Goal: Task Accomplishment & Management: Use online tool/utility

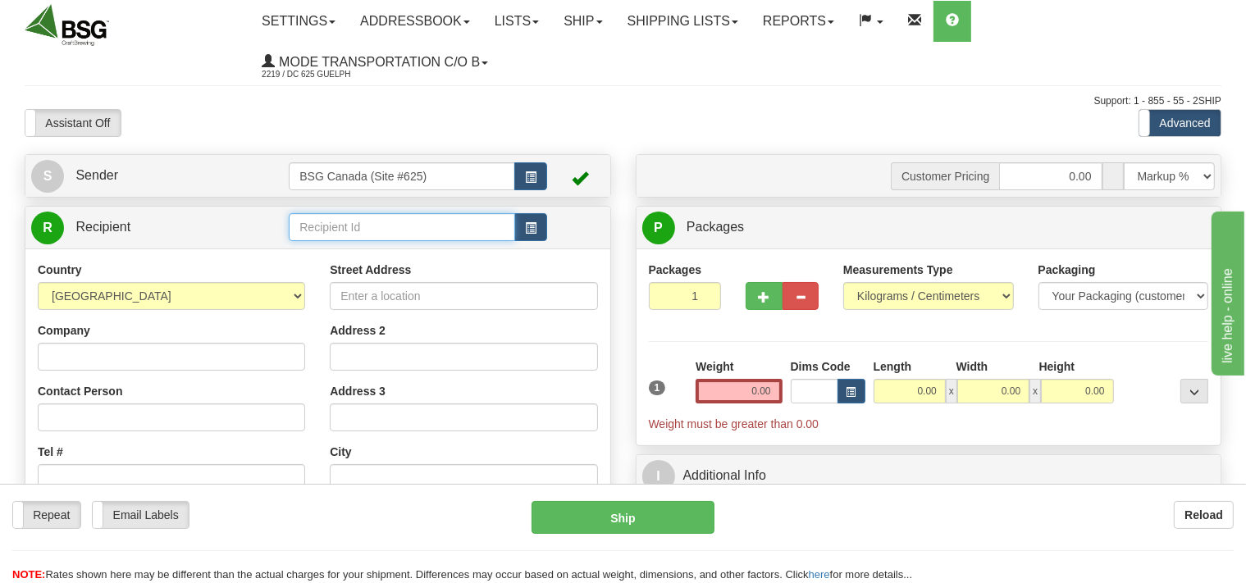
click at [326, 226] on input "text" at bounding box center [402, 227] width 226 height 28
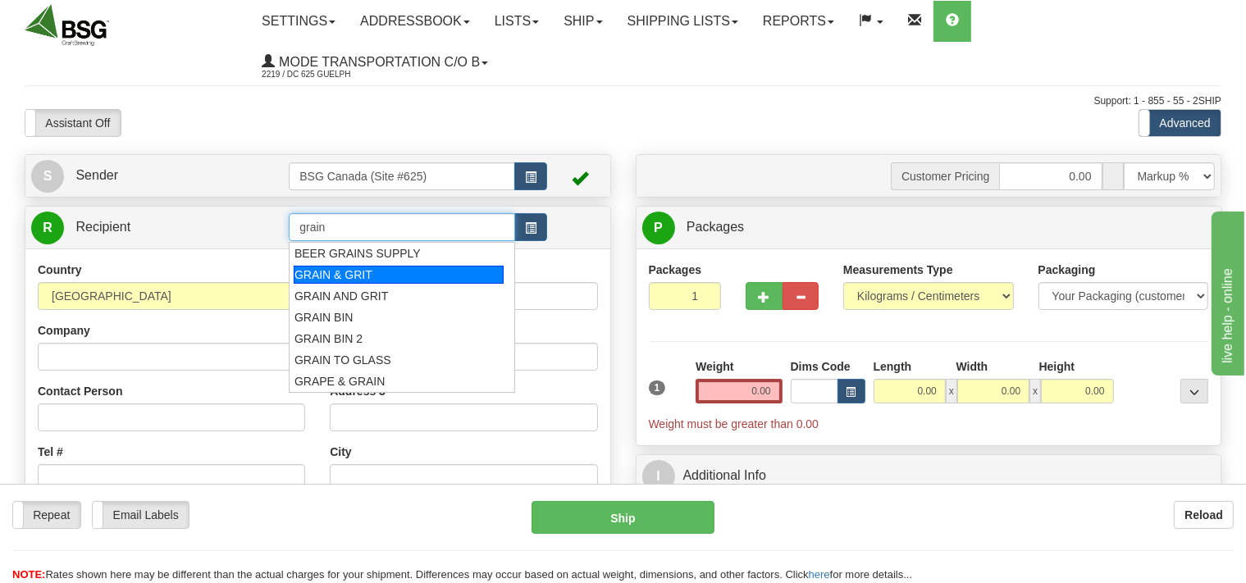
click at [343, 275] on div "GRAIN & GRIT" at bounding box center [399, 275] width 210 height 18
type input "GRAIN & GRIT"
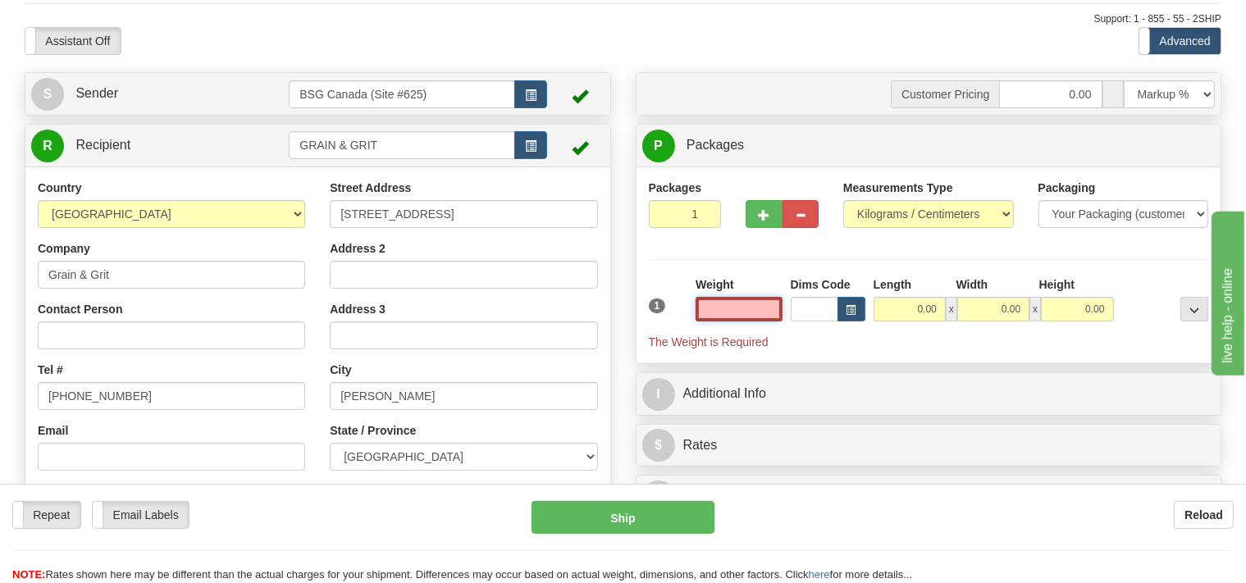
scroll to position [86, 0]
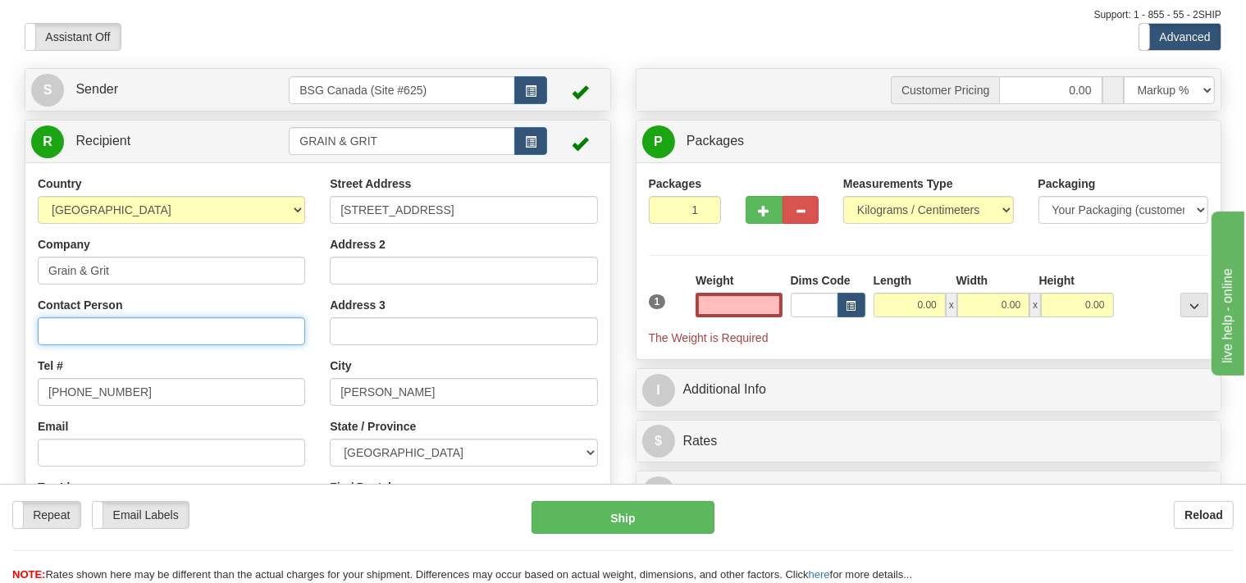
type input "0.00"
click at [144, 332] on input "Contact Person" at bounding box center [171, 331] width 267 height 28
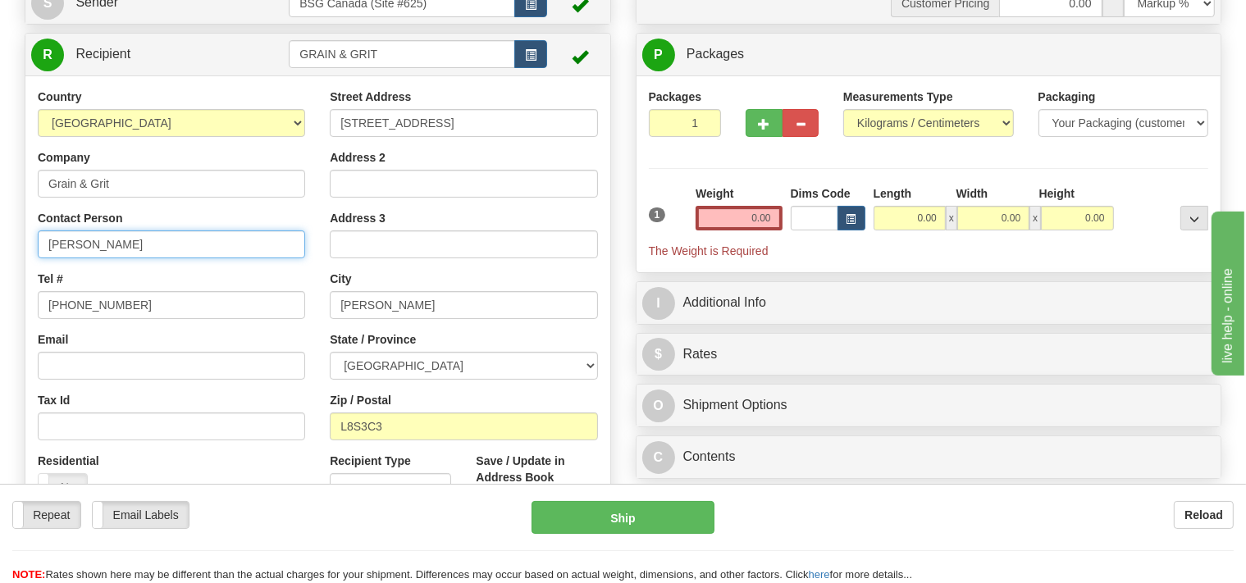
type input "Joe"
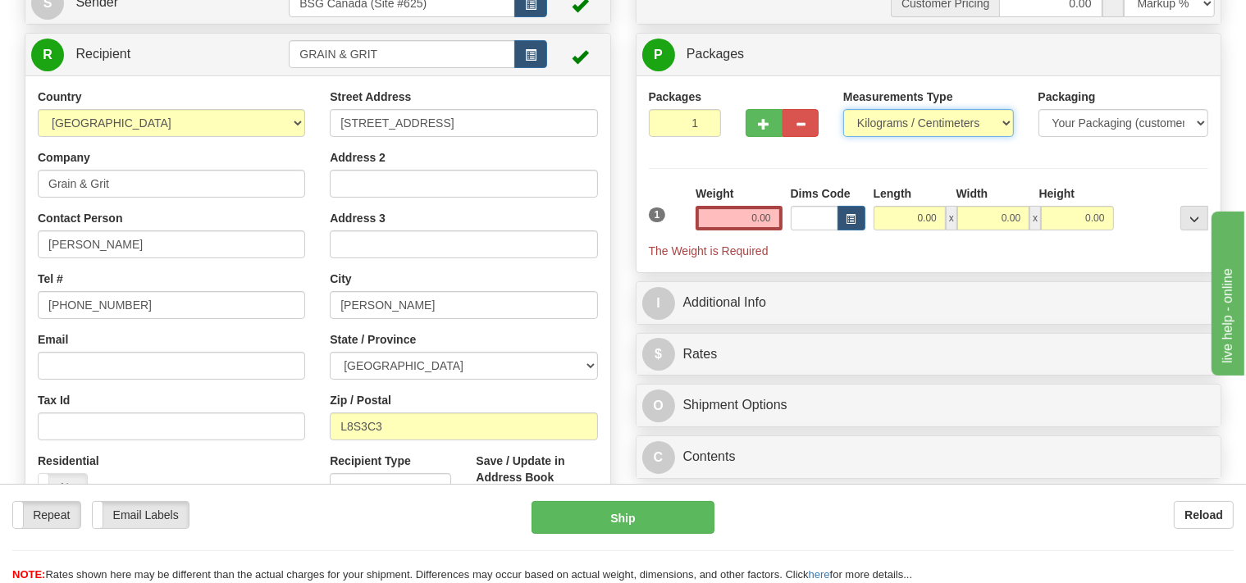
click at [843, 109] on select "Pounds / Inches Kilograms / Centimeters" at bounding box center [928, 123] width 171 height 28
select select "0"
click option "Pounds / Inches" at bounding box center [0, 0] width 0 height 0
click at [727, 212] on input "0.00" at bounding box center [739, 218] width 86 height 25
type input "2"
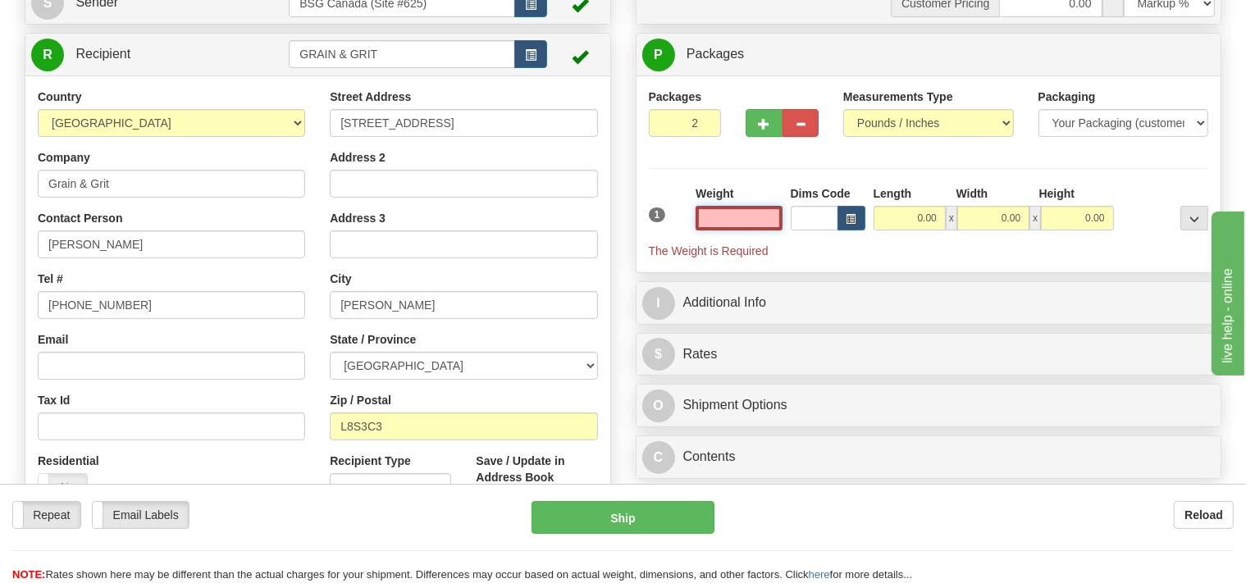
click at [701, 120] on input "2" at bounding box center [685, 123] width 73 height 28
click at [734, 226] on input "0.00" at bounding box center [739, 218] width 86 height 25
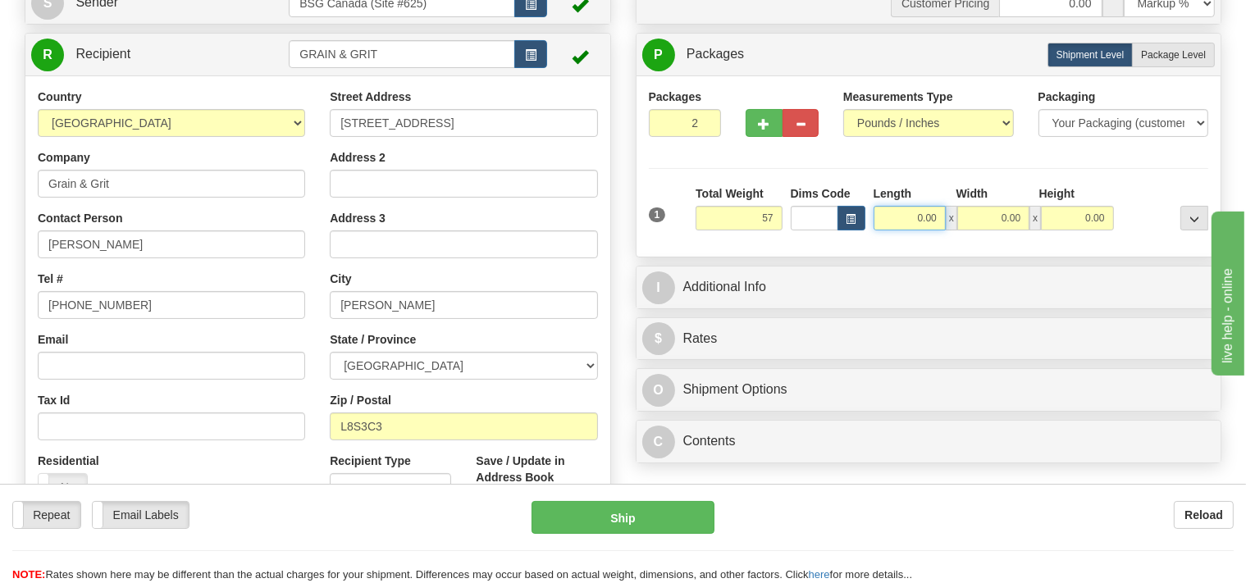
type input "57.00"
click at [881, 214] on input "0.00" at bounding box center [910, 218] width 72 height 25
type input "12.00"
click at [1003, 217] on input "0.00" at bounding box center [993, 218] width 72 height 25
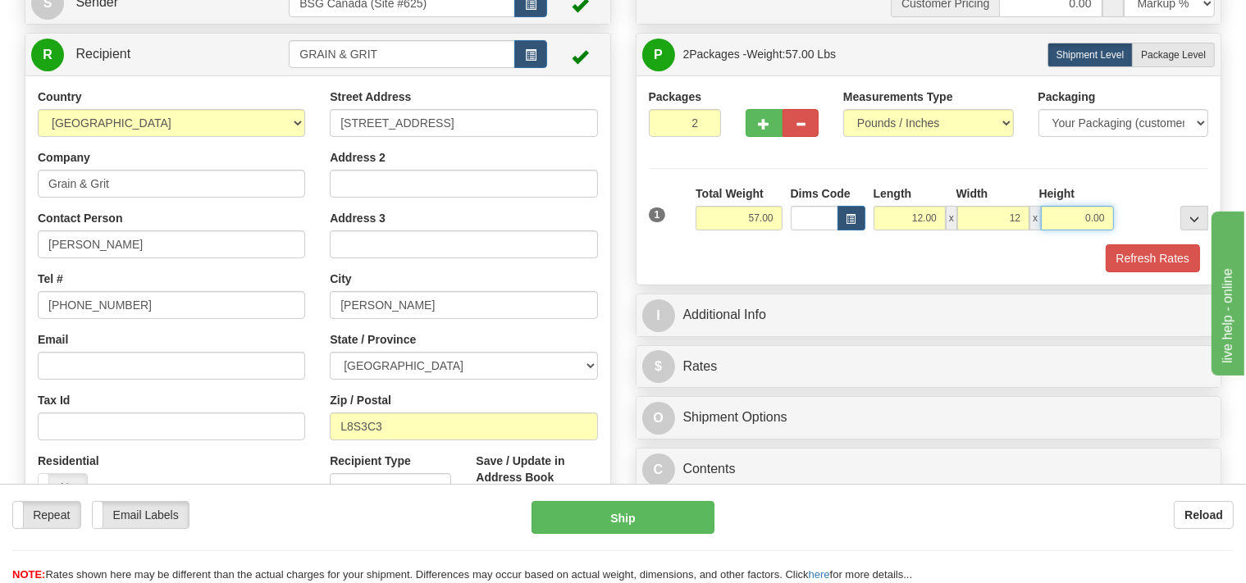
type input "12.00"
click at [1079, 227] on input "0.00" at bounding box center [1077, 218] width 72 height 25
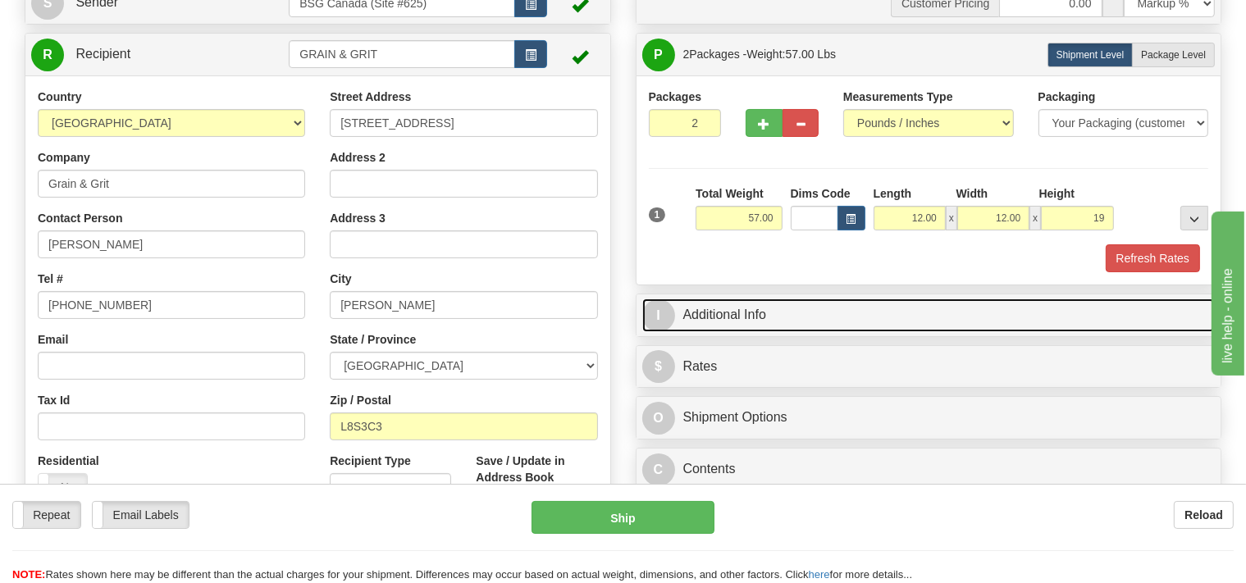
type input "19.00"
click at [750, 313] on link "I Additional Info" at bounding box center [928, 316] width 573 height 34
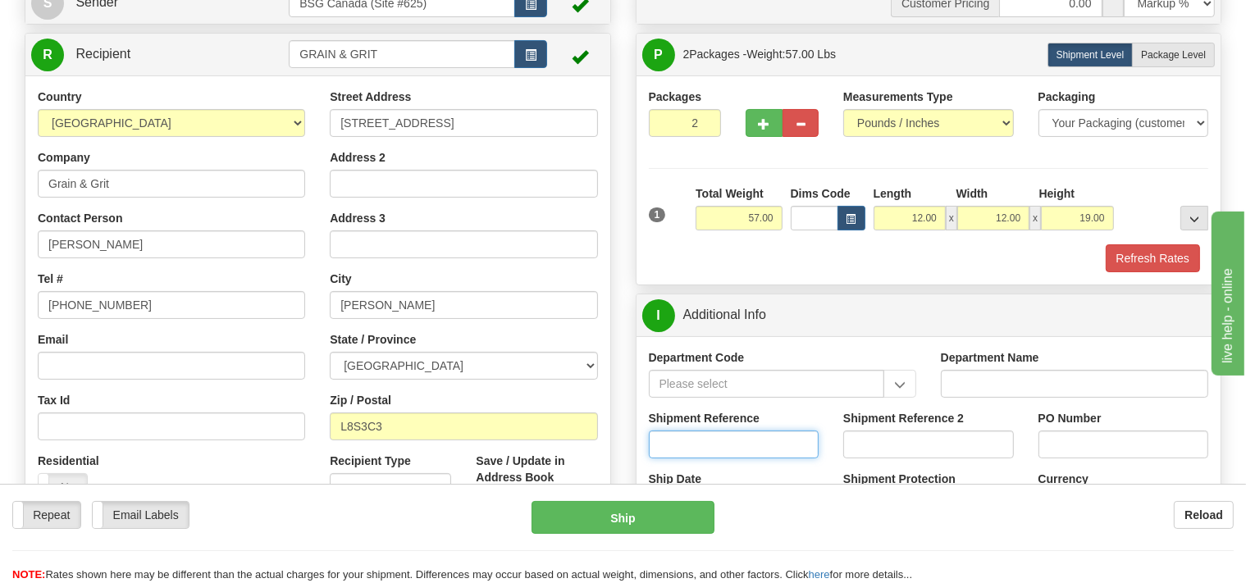
click at [691, 445] on input "Shipment Reference" at bounding box center [734, 445] width 171 height 28
type input "SO170-149867"
click at [1154, 259] on button "Refresh Rates" at bounding box center [1153, 258] width 94 height 28
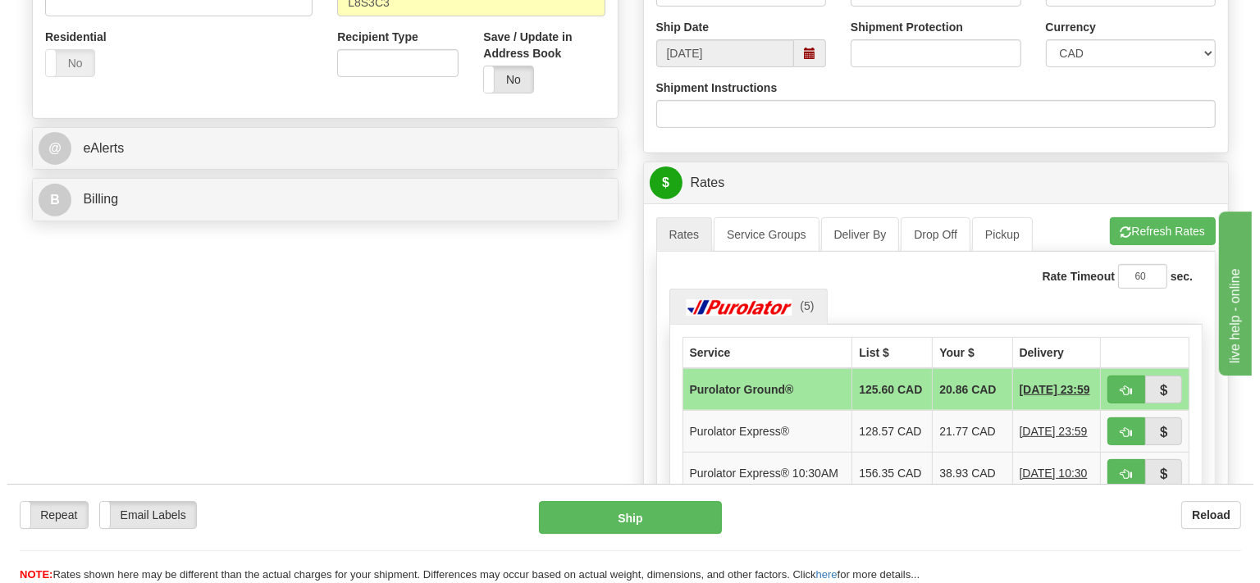
scroll to position [606, 0]
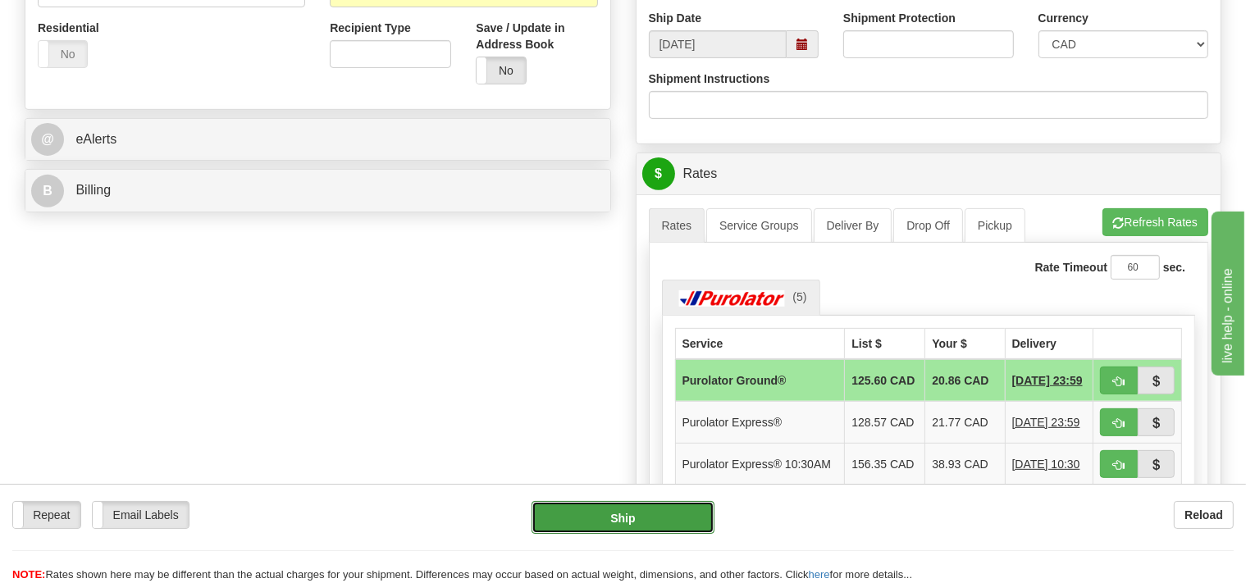
click at [655, 517] on button "Ship" at bounding box center [623, 517] width 183 height 33
type input "260"
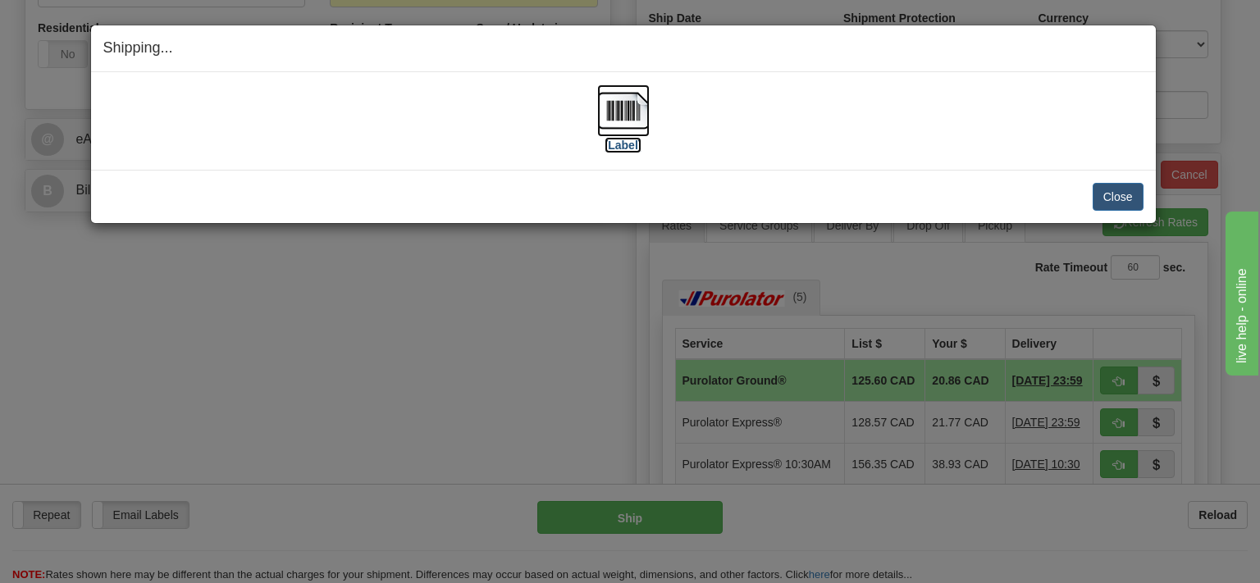
click at [617, 119] on img at bounding box center [623, 110] width 52 height 52
click at [1099, 189] on button "Close" at bounding box center [1118, 197] width 51 height 28
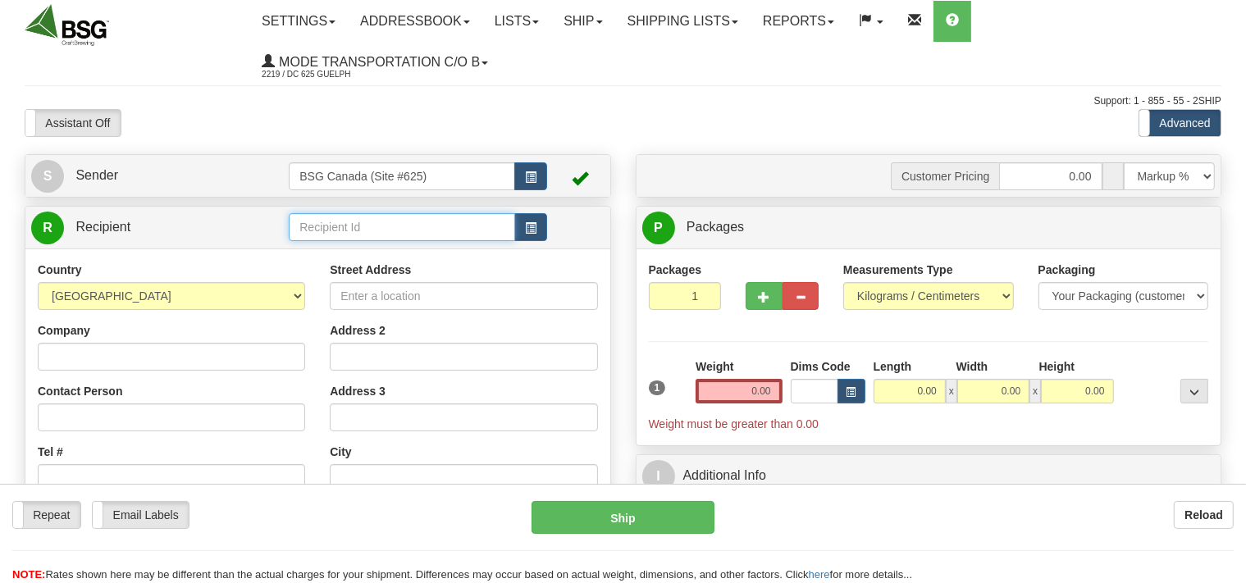
click at [306, 228] on input "text" at bounding box center [402, 227] width 226 height 28
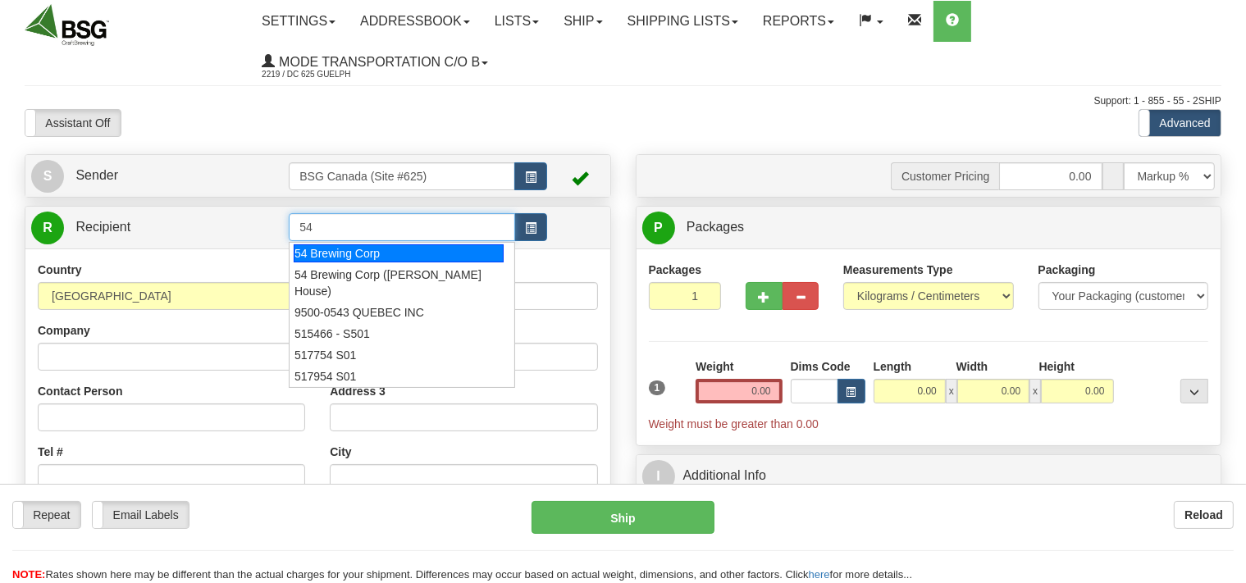
click at [370, 254] on div "54 Brewing Corp" at bounding box center [399, 253] width 210 height 18
type input "54 Brewing Corp"
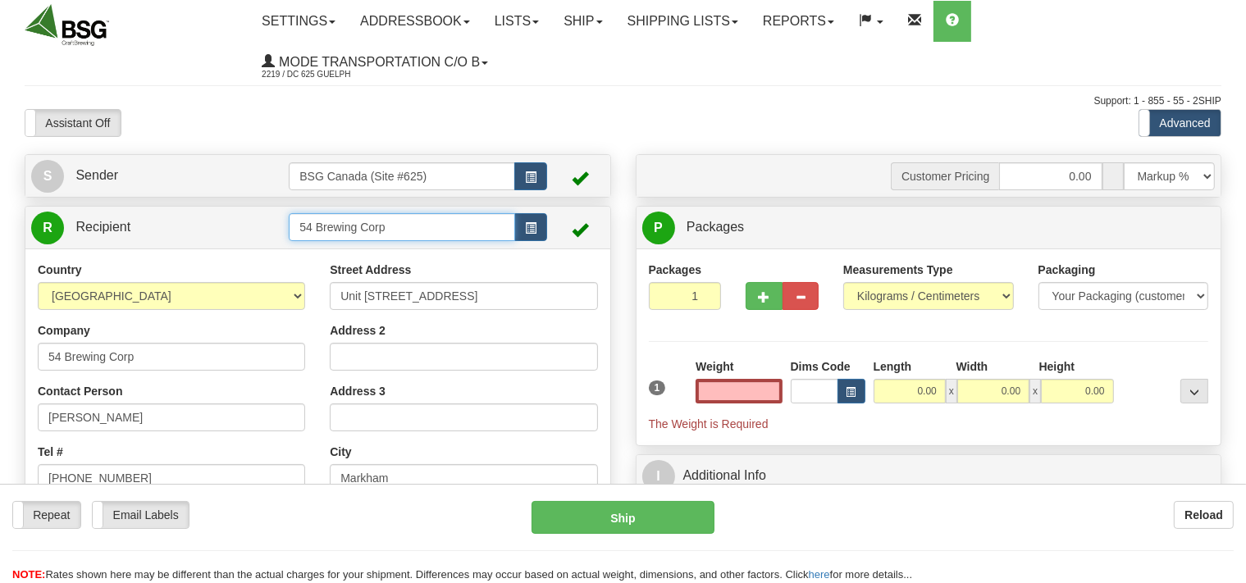
type input "0.00"
drag, startPoint x: 418, startPoint y: 228, endPoint x: 228, endPoint y: 229, distance: 190.3
click at [289, 228] on input "54 Brewing Corp" at bounding box center [402, 227] width 226 height 28
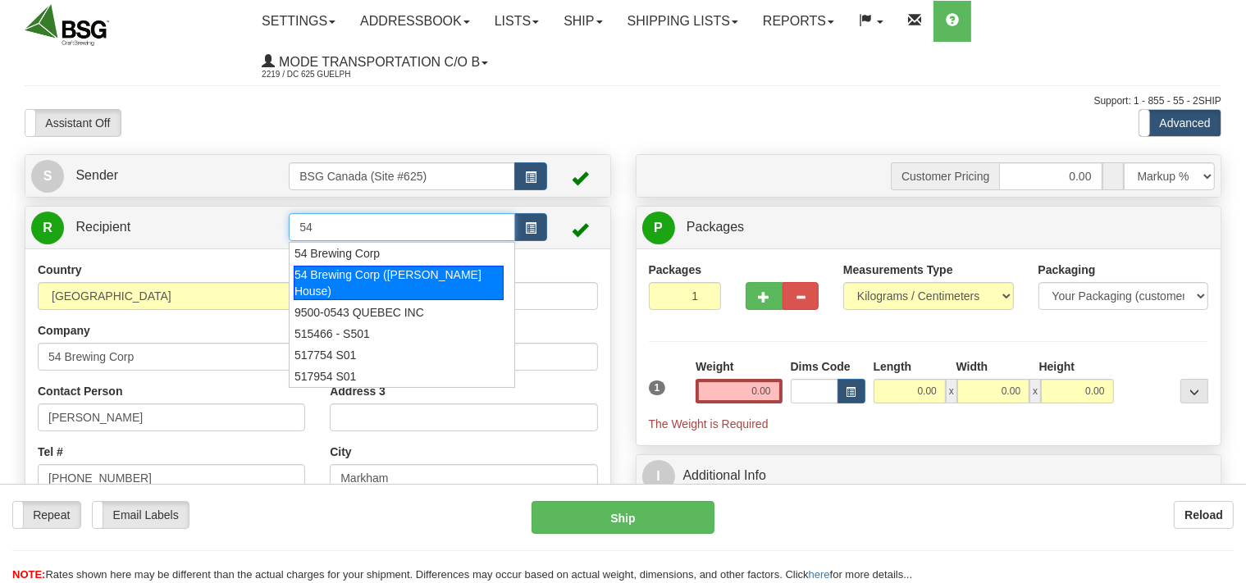
click at [354, 275] on div "54 Brewing Corp (Oliver's House)" at bounding box center [399, 283] width 210 height 34
type input "54 Brewing Corp (Oliver's House)"
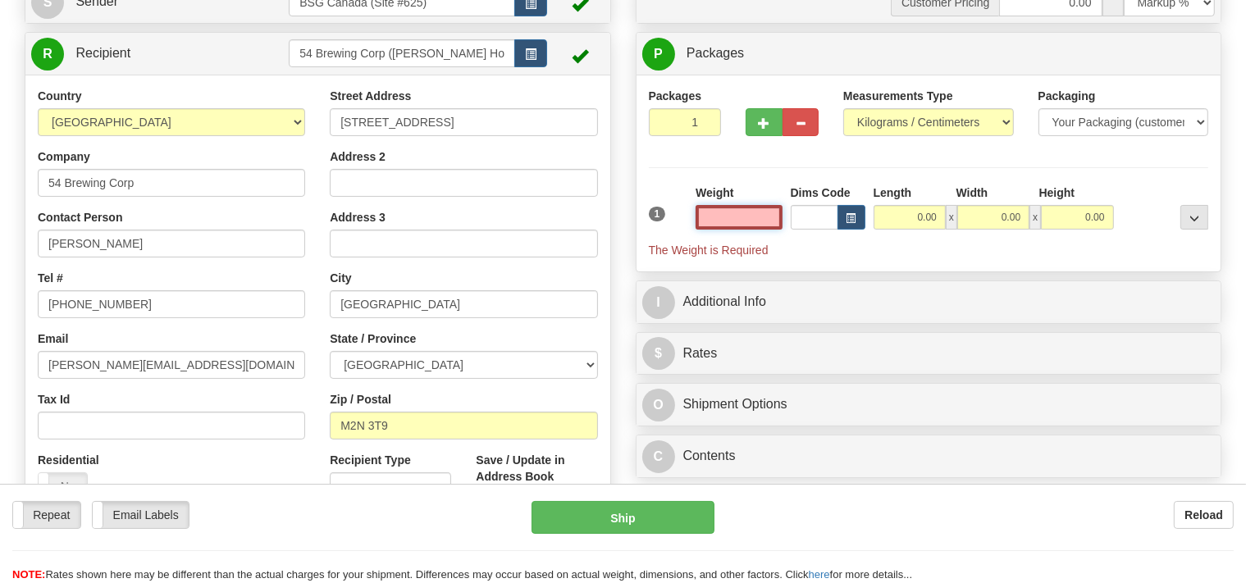
scroll to position [259, 0]
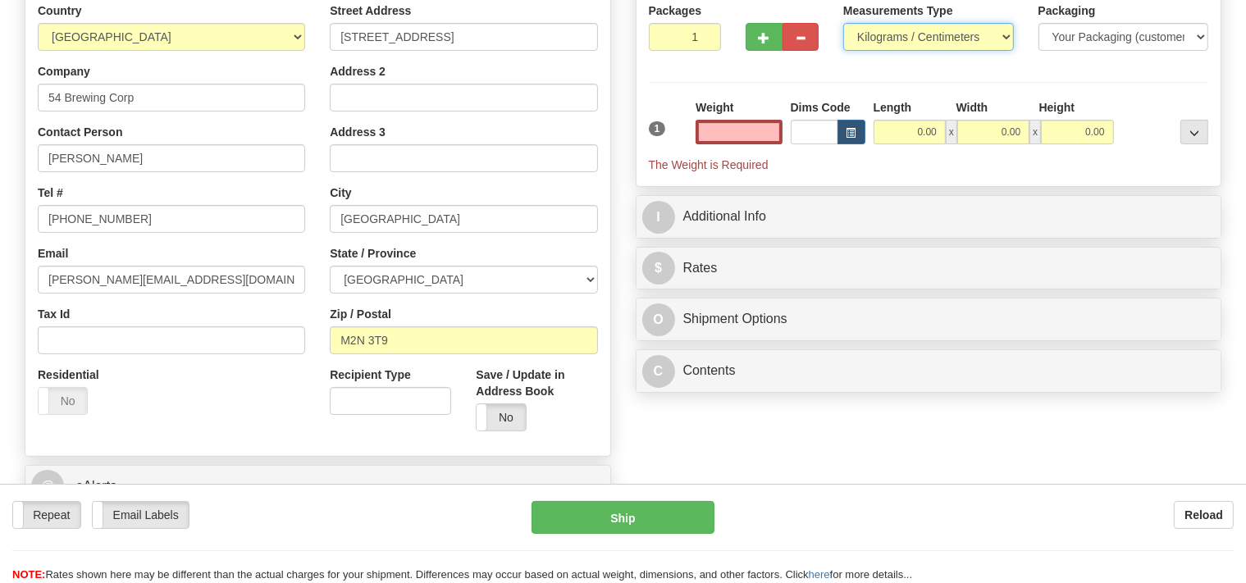
type input "0.00"
click at [843, 23] on select "Pounds / Inches Kilograms / Centimeters" at bounding box center [928, 37] width 171 height 28
select select "0"
click option "Pounds / Inches" at bounding box center [0, 0] width 0 height 0
click at [724, 130] on input "0.00" at bounding box center [739, 132] width 86 height 25
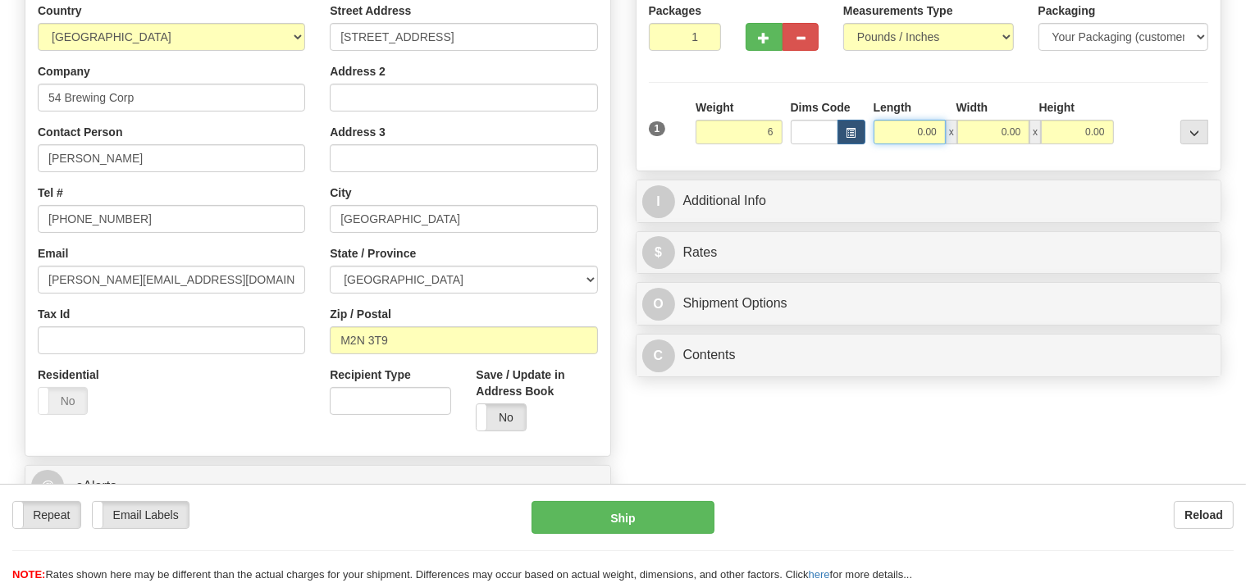
type input "6.00"
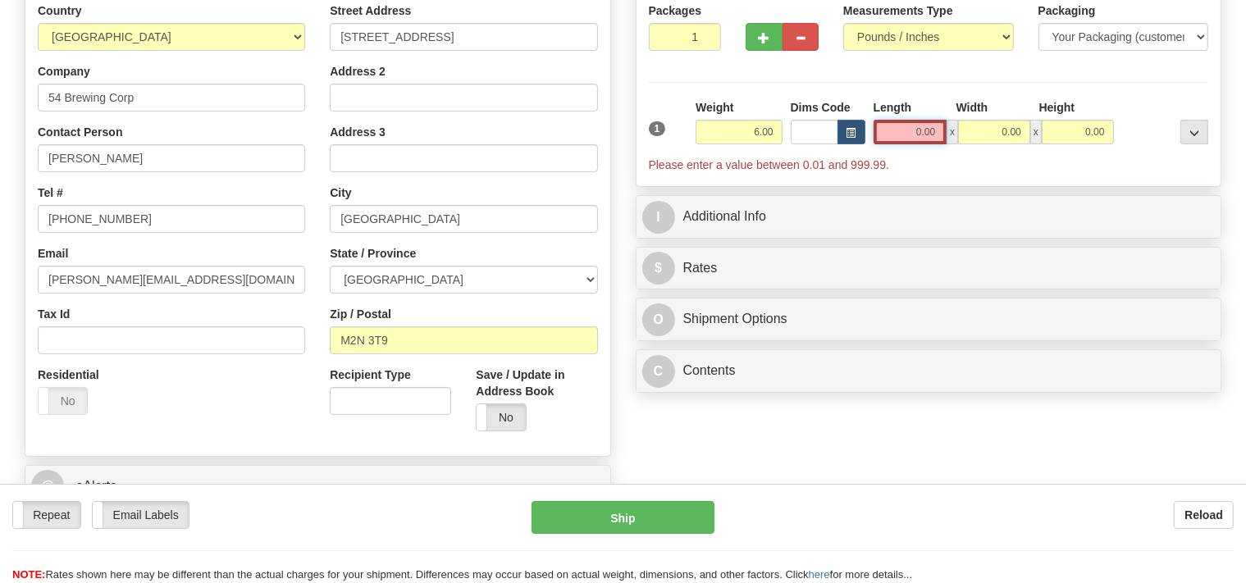
click at [901, 130] on input "0.00" at bounding box center [911, 132] width 74 height 25
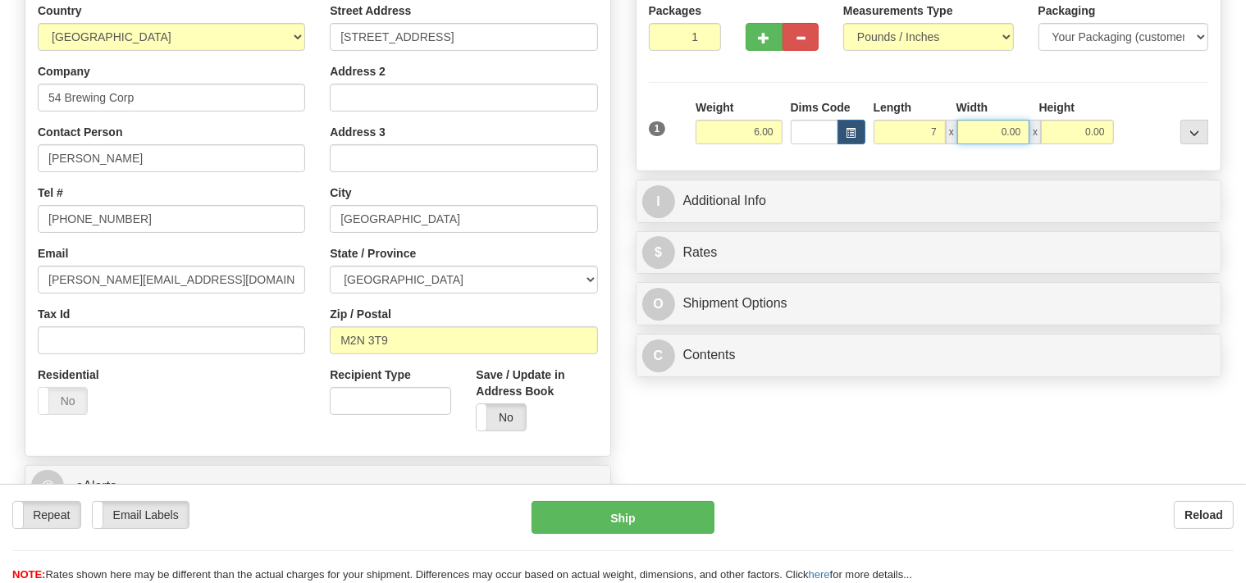
type input "7.00"
click at [970, 125] on input "0.00" at bounding box center [993, 132] width 72 height 25
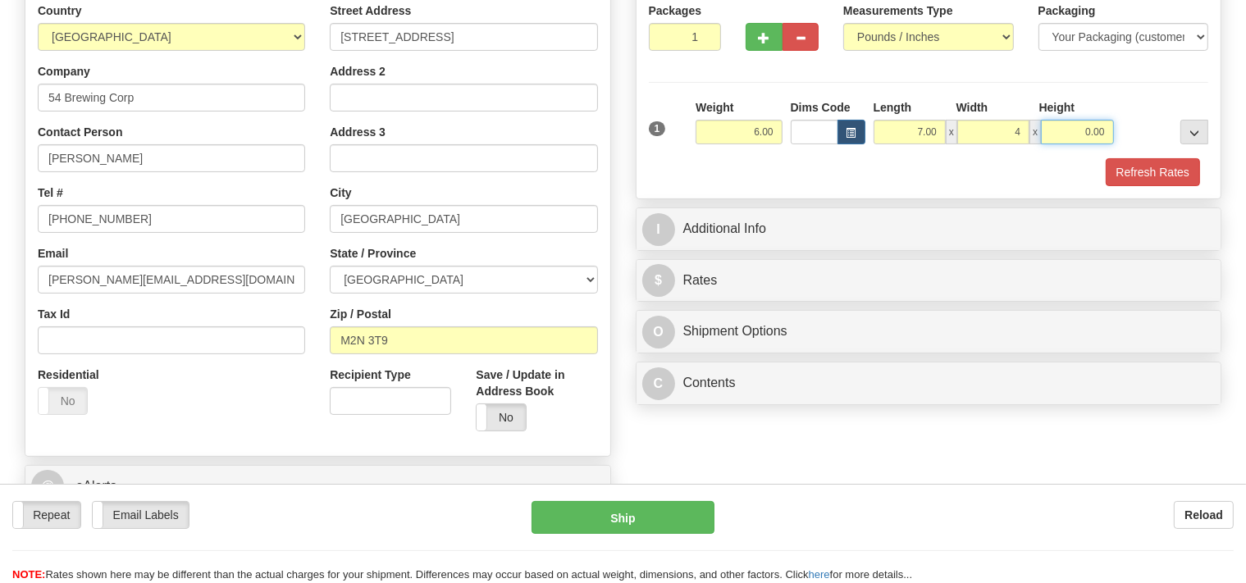
type input "4.00"
click at [1058, 130] on input "0.00" at bounding box center [1077, 132] width 72 height 25
type input "4.00"
drag, startPoint x: 993, startPoint y: 138, endPoint x: 1020, endPoint y: 134, distance: 27.4
click at [1020, 134] on input "4.00" at bounding box center [993, 132] width 72 height 25
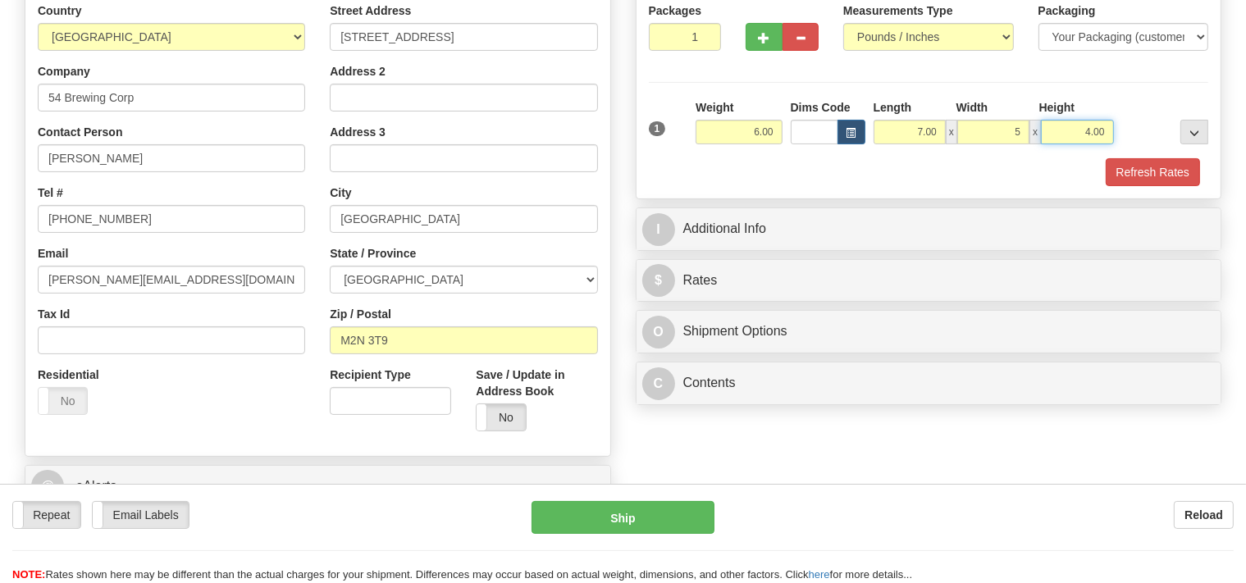
type input "5.00"
click at [1061, 134] on input "4.00" at bounding box center [1077, 132] width 72 height 25
type input "54.00"
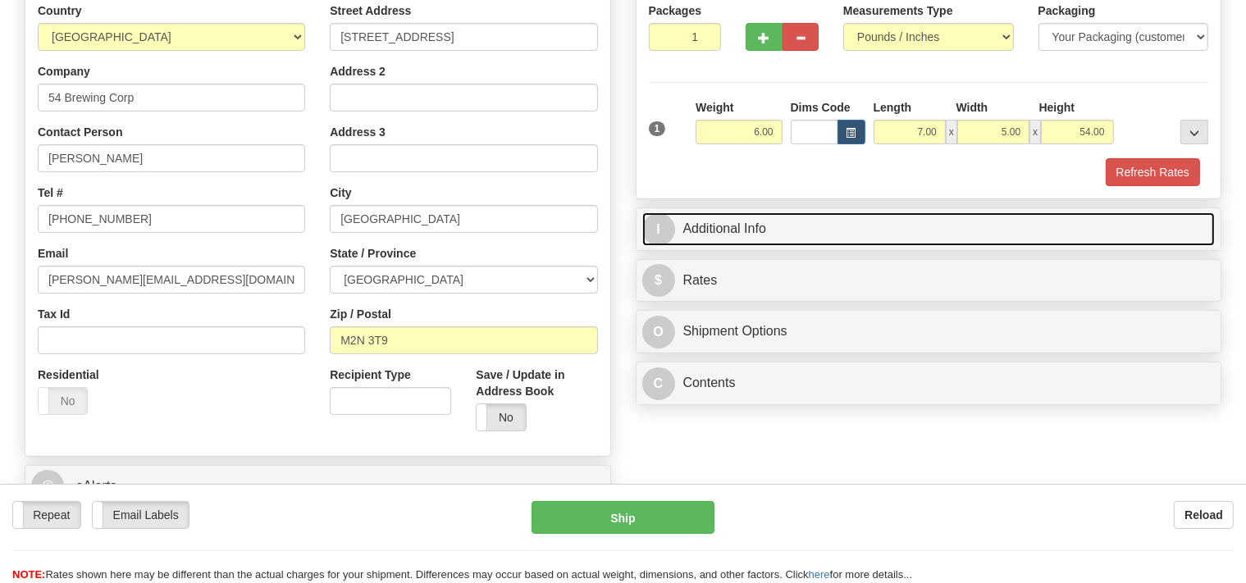
click at [737, 224] on link "I Additional Info" at bounding box center [928, 229] width 573 height 34
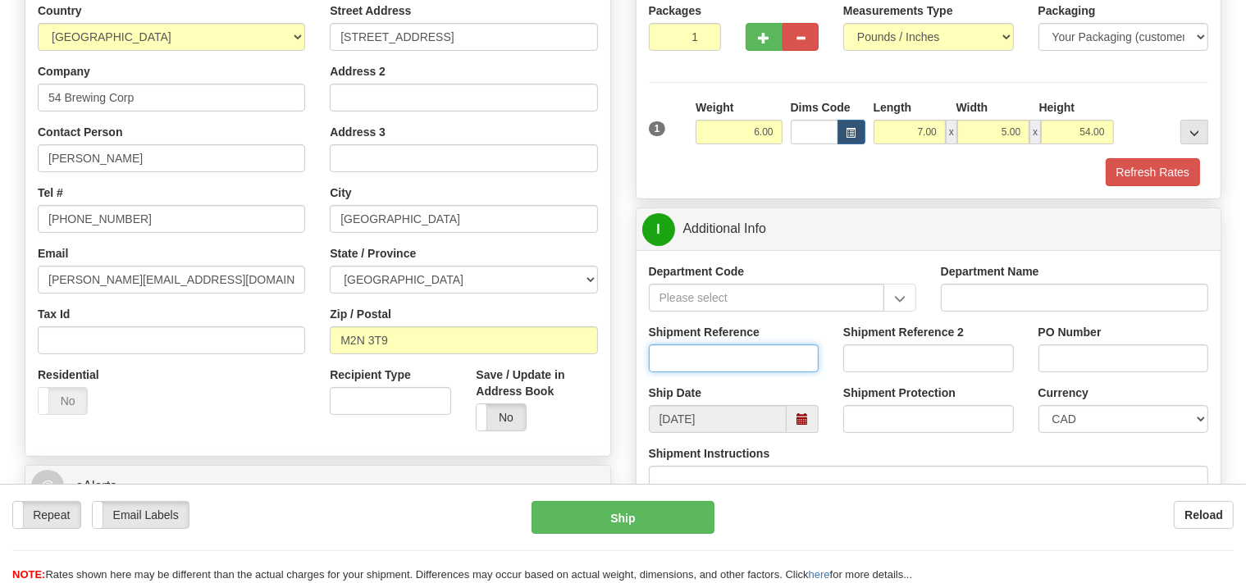
click at [680, 363] on input "Shipment Reference" at bounding box center [734, 359] width 171 height 28
type input "SO170-149872"
click at [1135, 177] on button "Refresh Rates" at bounding box center [1153, 172] width 94 height 28
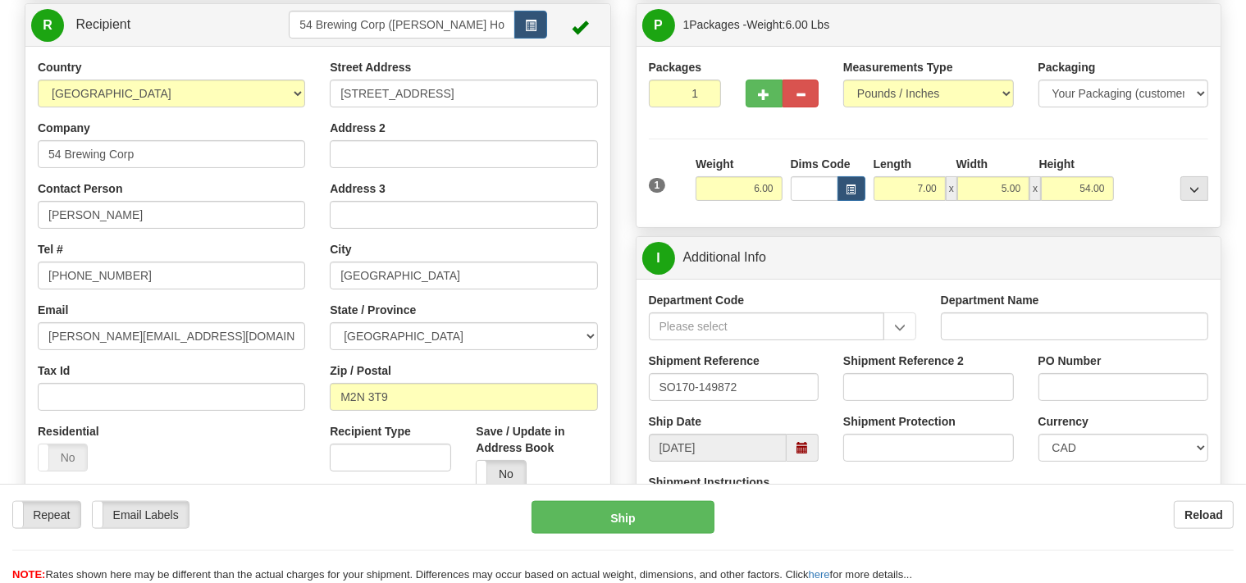
scroll to position [173, 0]
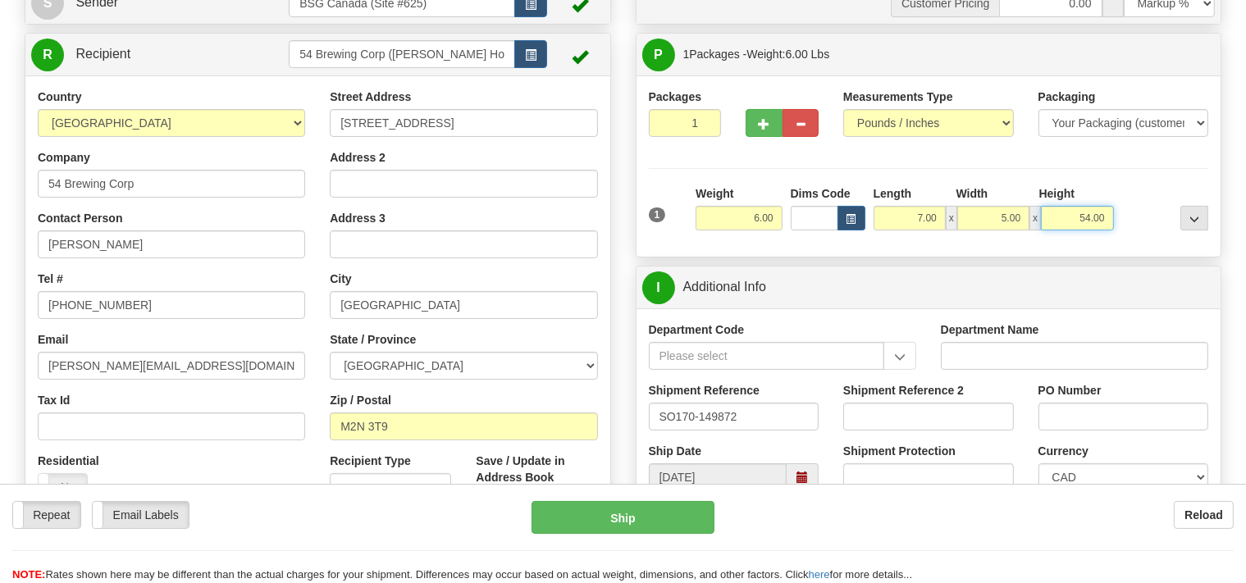
drag, startPoint x: 1060, startPoint y: 216, endPoint x: 1129, endPoint y: 216, distance: 68.9
click at [1113, 217] on input "54.00" at bounding box center [1077, 218] width 72 height 25
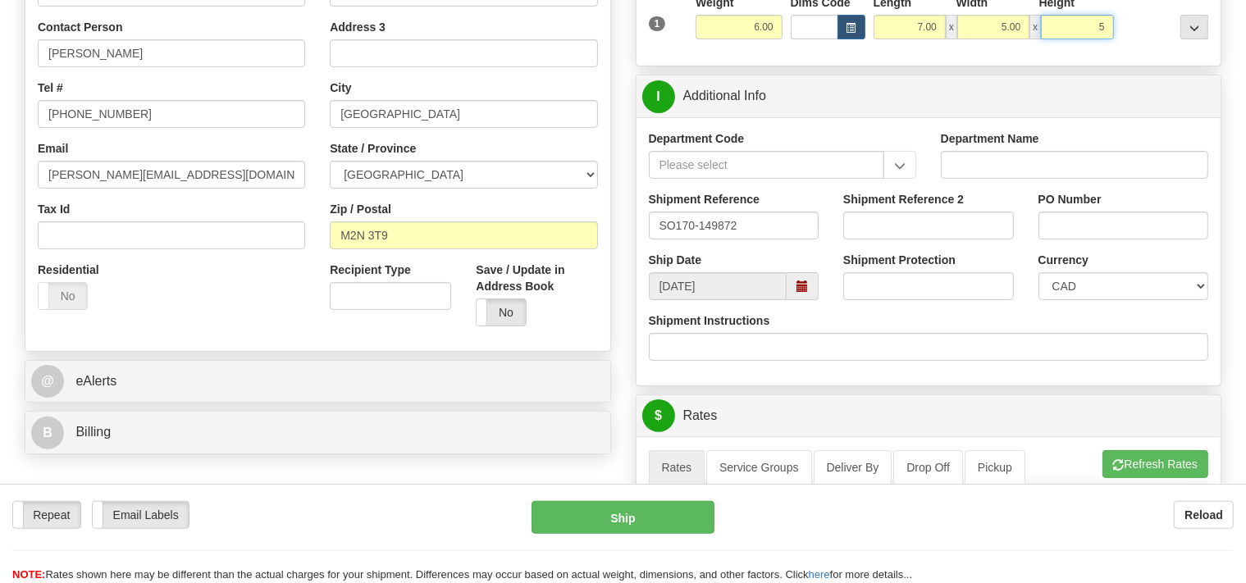
scroll to position [519, 0]
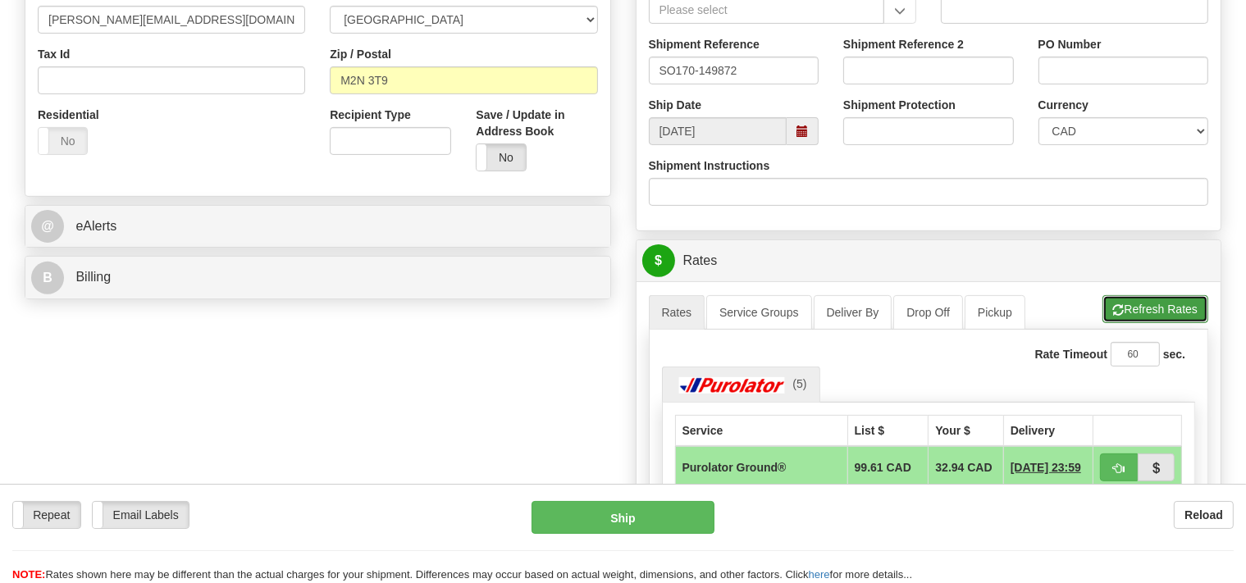
type input "5.00"
click at [1117, 306] on div "A change has been made which could impact your rate estimate. To ensure the est…" at bounding box center [929, 542] width 585 height 522
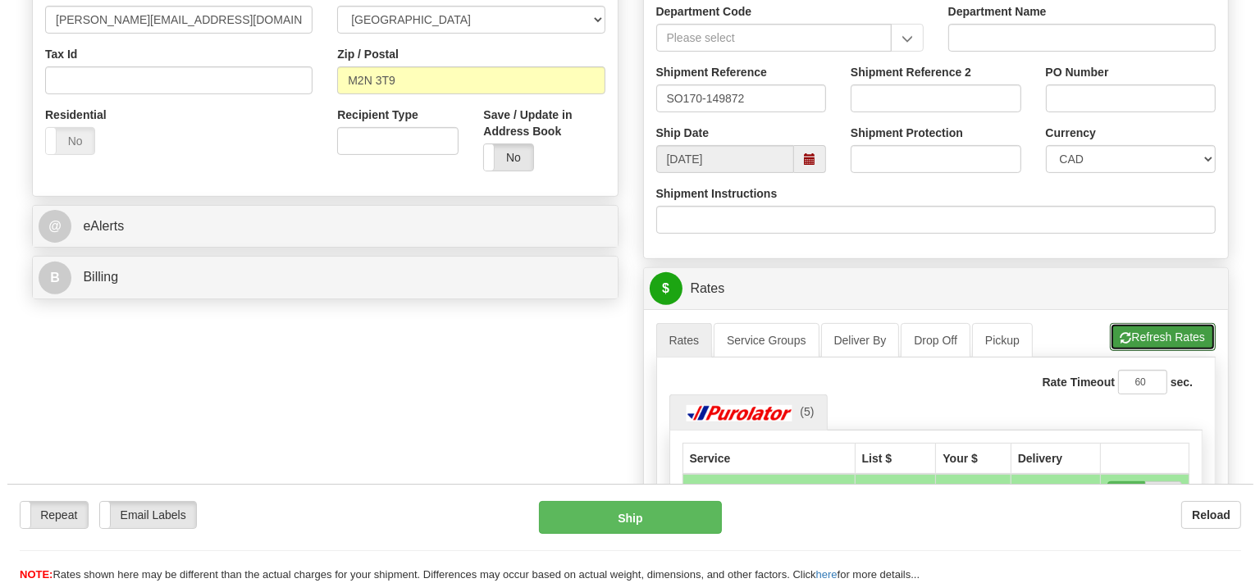
scroll to position [606, 0]
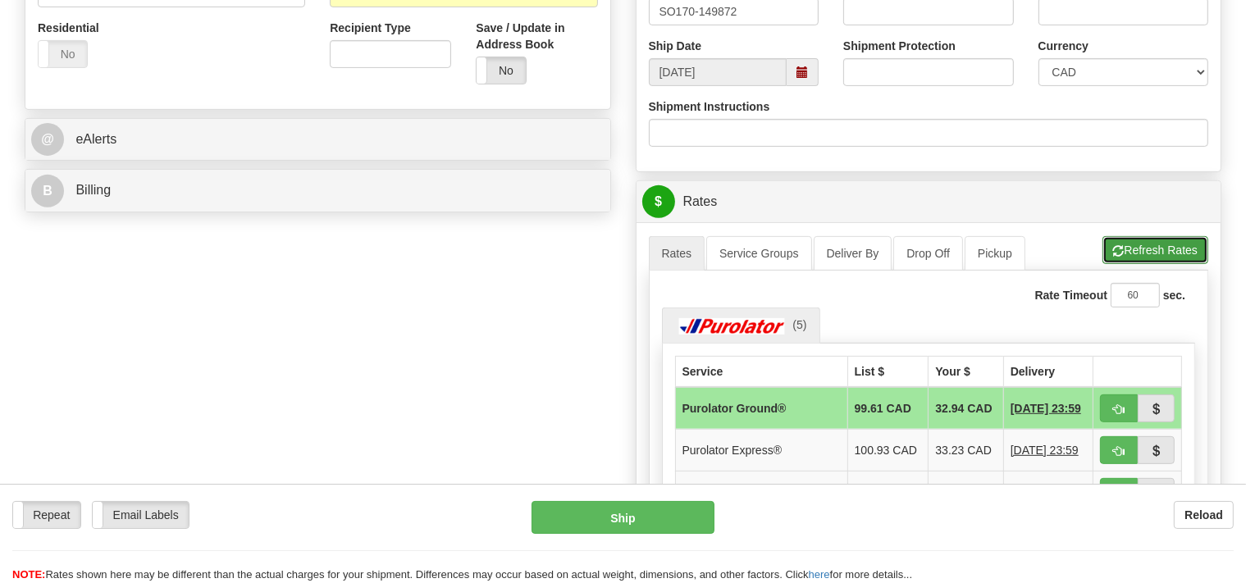
click at [1139, 253] on button "Refresh Rates" at bounding box center [1155, 250] width 106 height 28
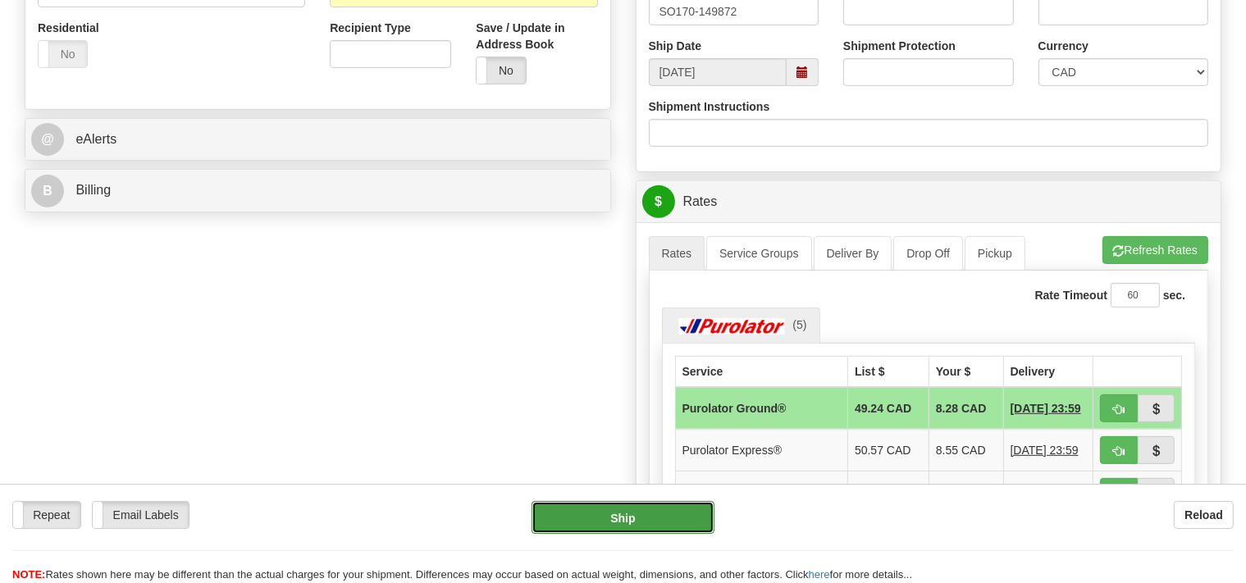
click at [653, 509] on button "Ship" at bounding box center [623, 517] width 183 height 33
type input "260"
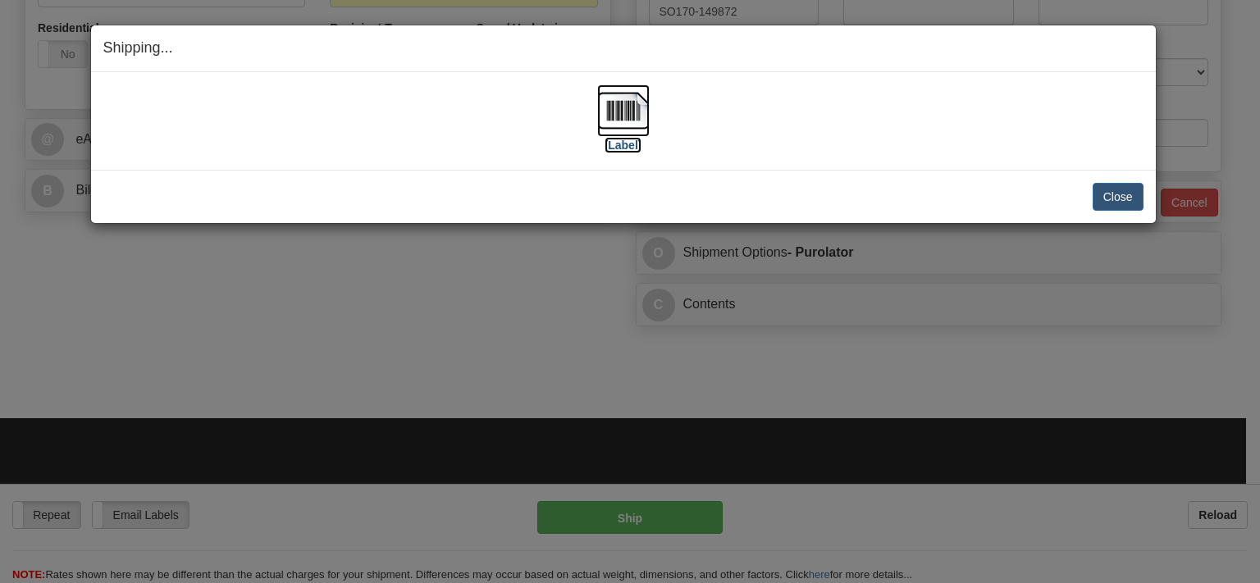
click at [622, 125] on img at bounding box center [623, 110] width 52 height 52
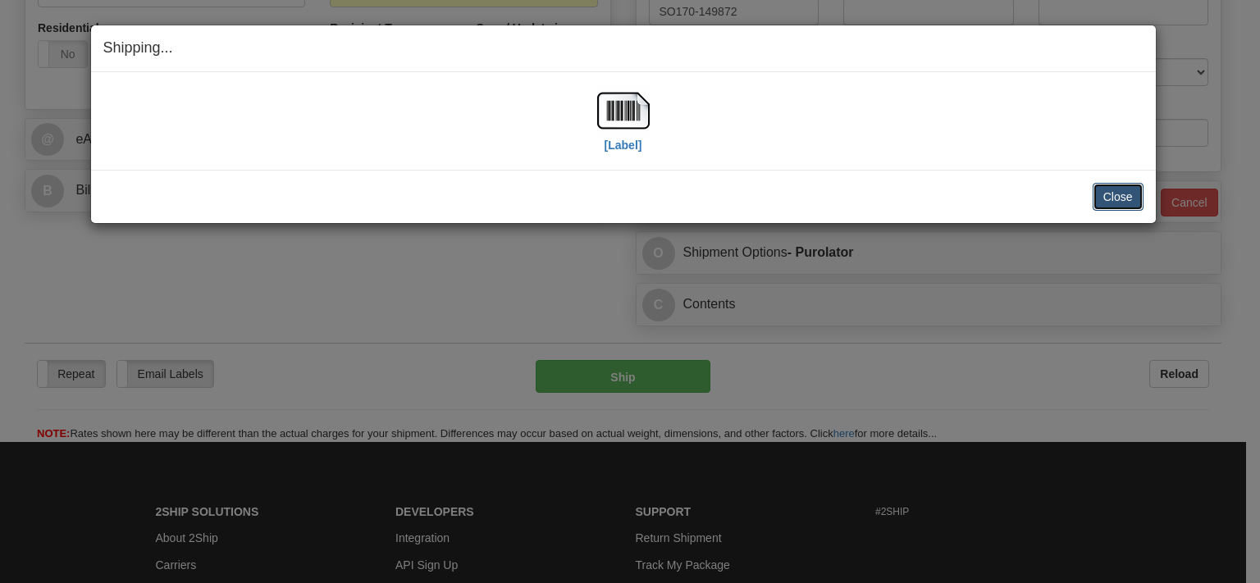
click at [1127, 201] on button "Close" at bounding box center [1118, 197] width 51 height 28
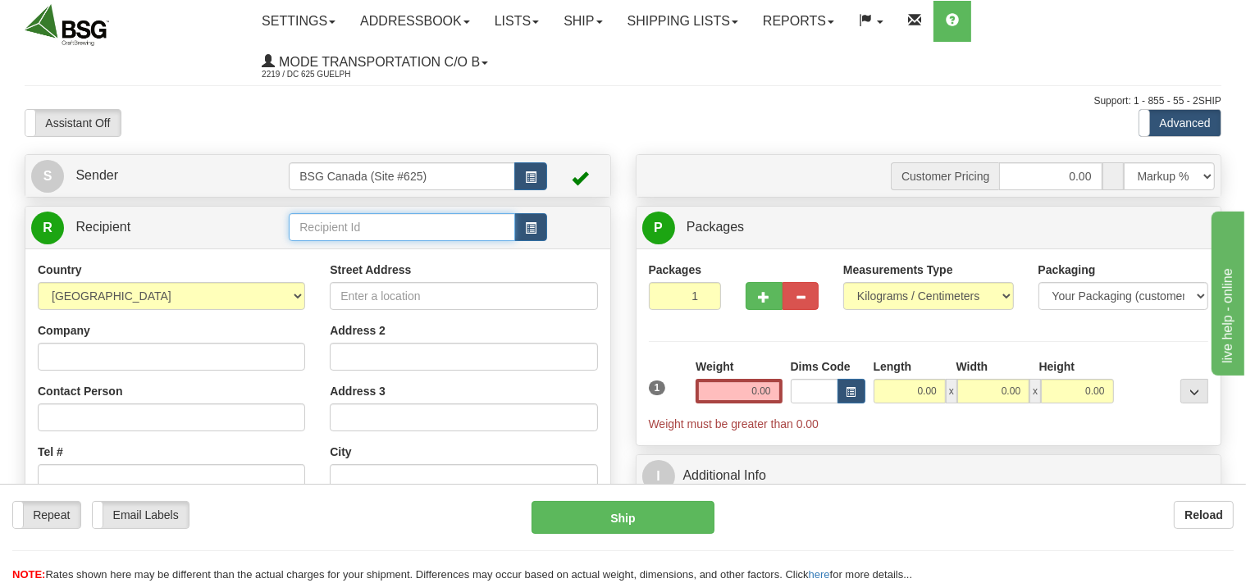
click at [354, 237] on input "text" at bounding box center [402, 227] width 226 height 28
click at [377, 237] on input "text" at bounding box center [402, 227] width 226 height 28
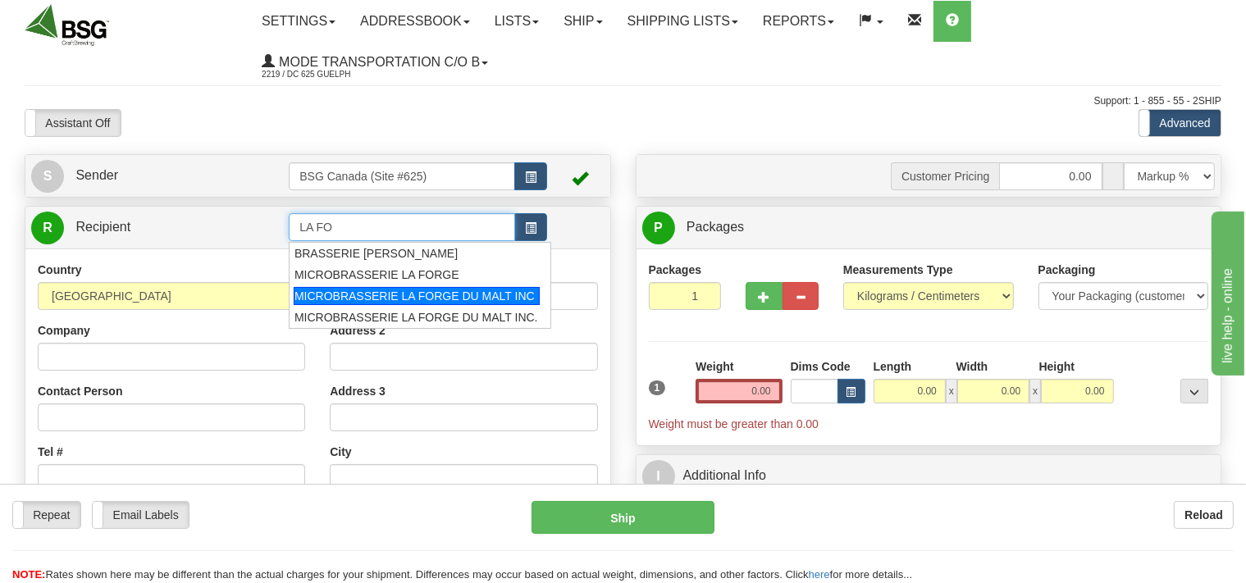
click at [398, 299] on div "MICROBRASSERIE LA FORGE DU MALT INC" at bounding box center [417, 296] width 246 height 18
type input "MICROBRASSERIE LA FORGE DU MALT INC"
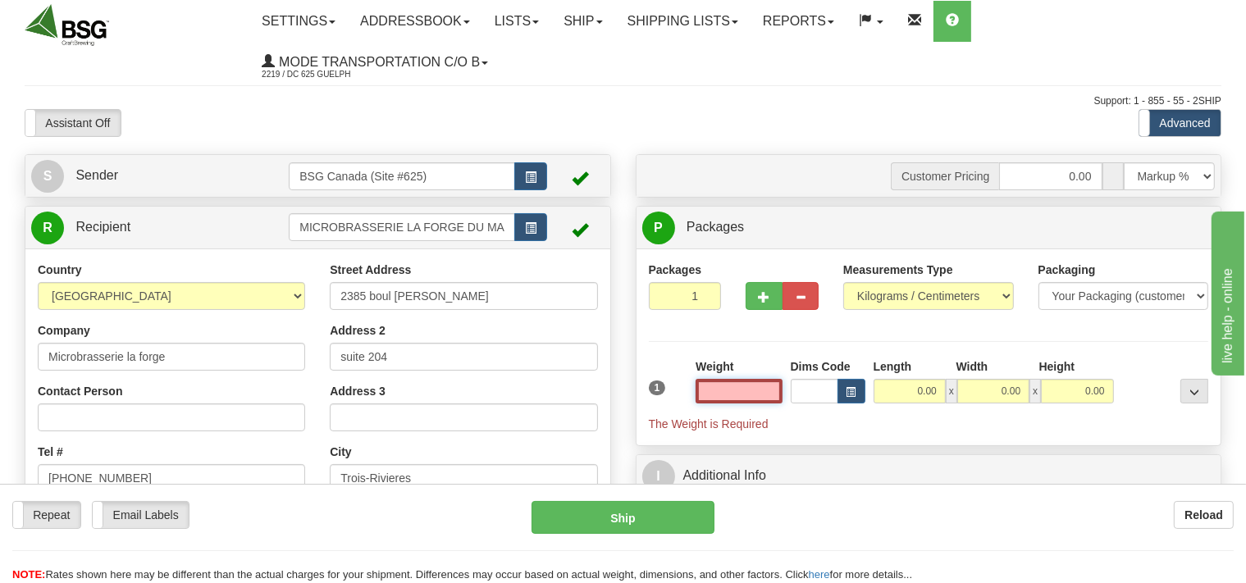
scroll to position [86, 0]
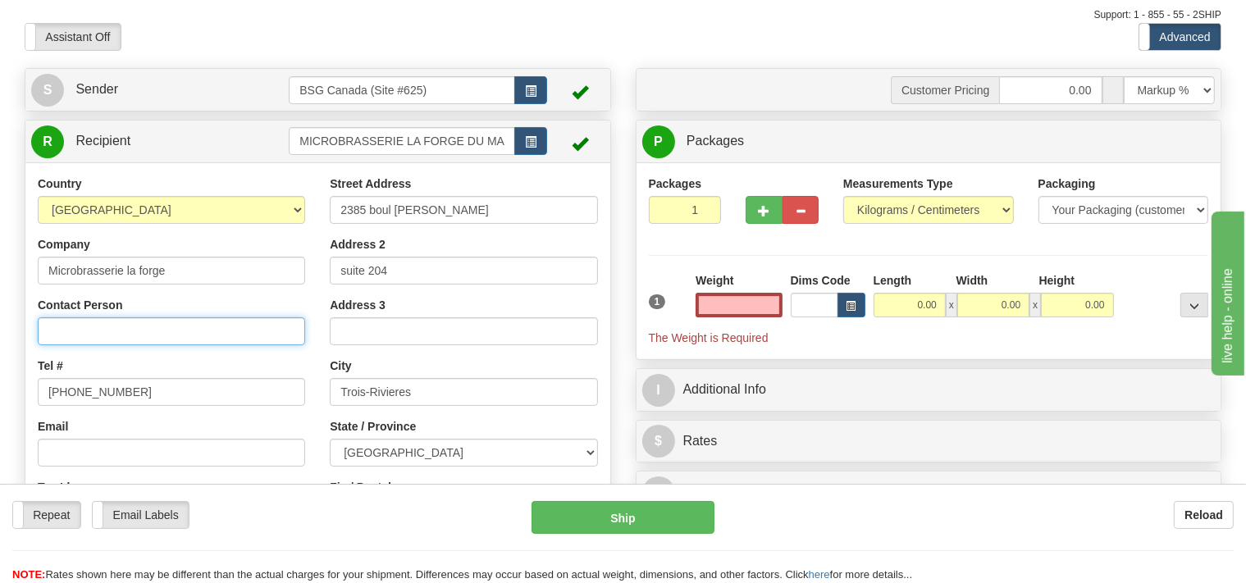
type input "0.00"
click at [182, 326] on input "Contact Person" at bounding box center [171, 331] width 267 height 28
type input "[PERSON_NAME]"
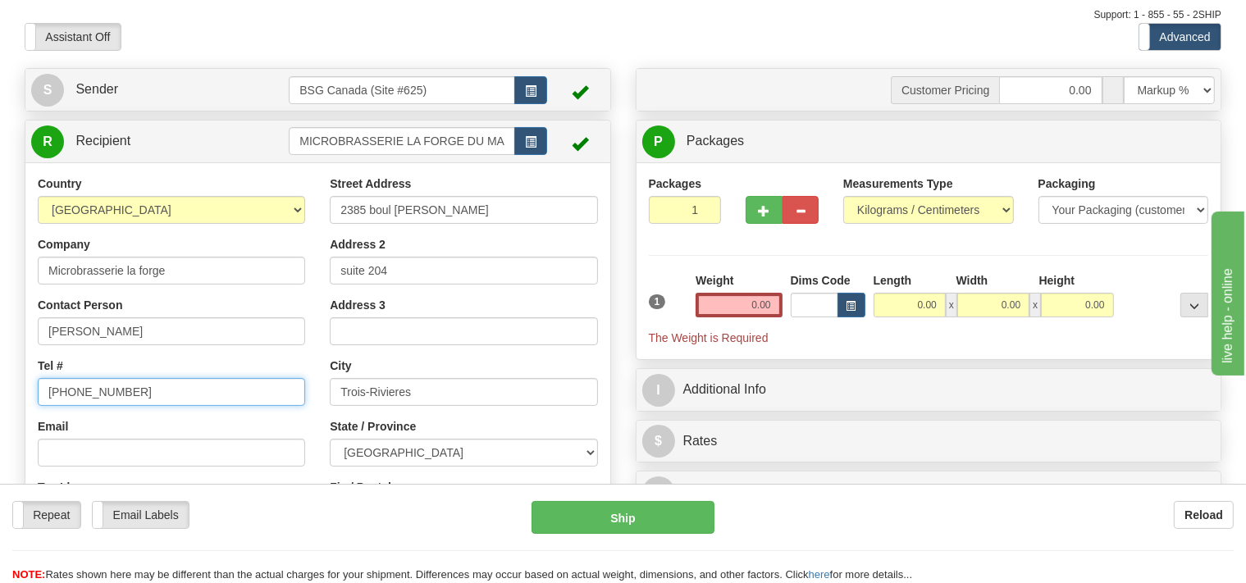
drag, startPoint x: 137, startPoint y: 391, endPoint x: 0, endPoint y: 381, distance: 137.3
click at [38, 381] on input "[PHONE_NUMBER]" at bounding box center [171, 392] width 267 height 28
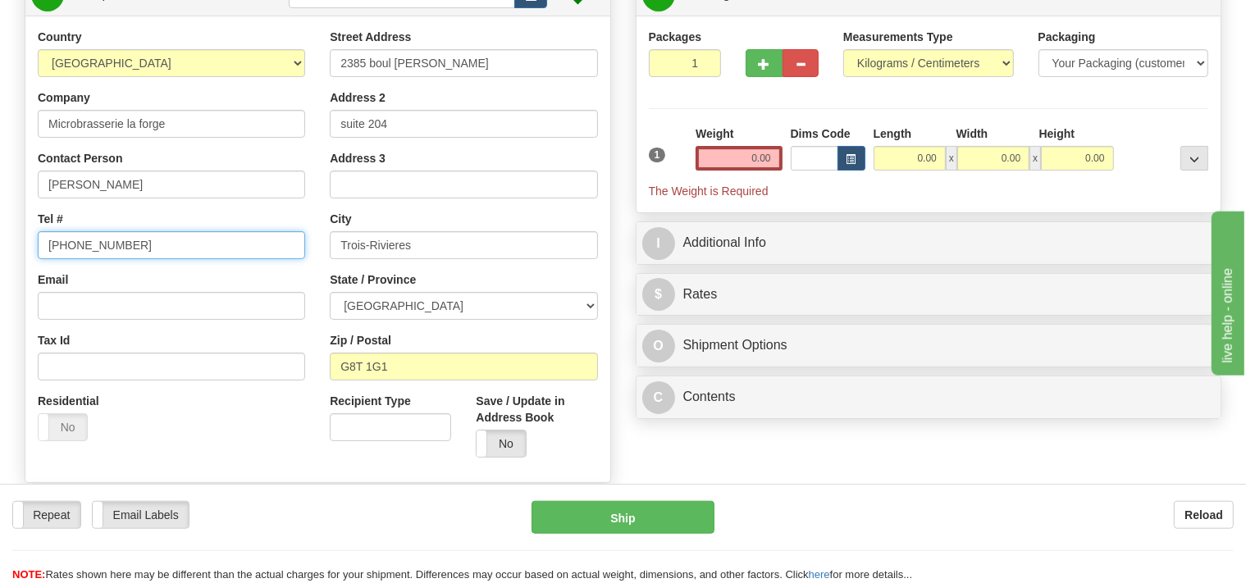
scroll to position [259, 0]
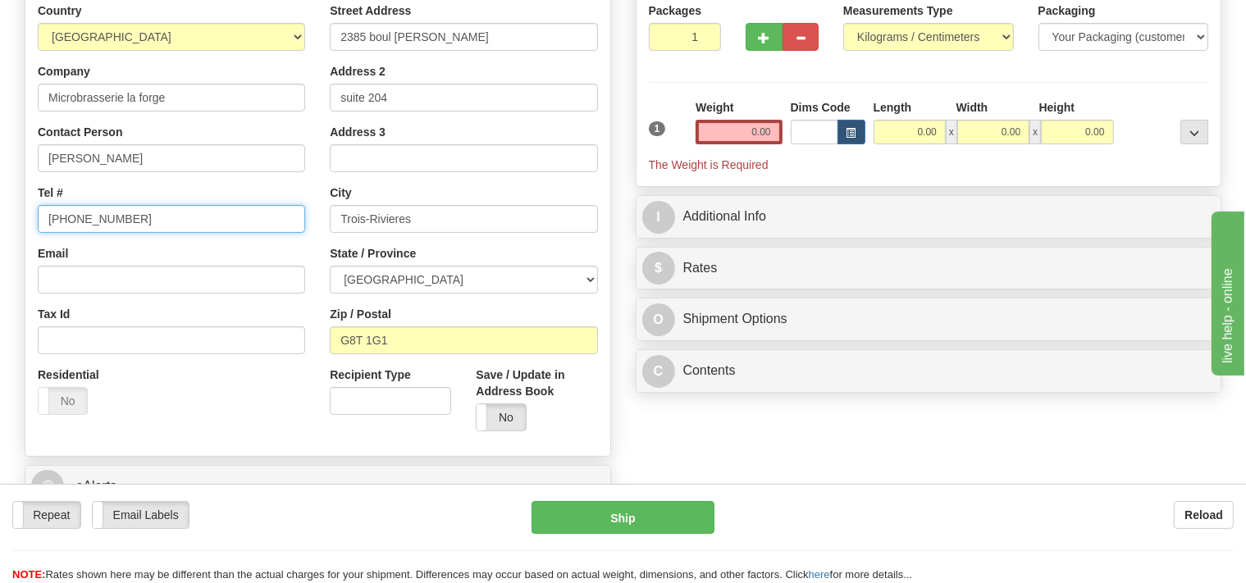
type input "[PHONE_NUMBER]"
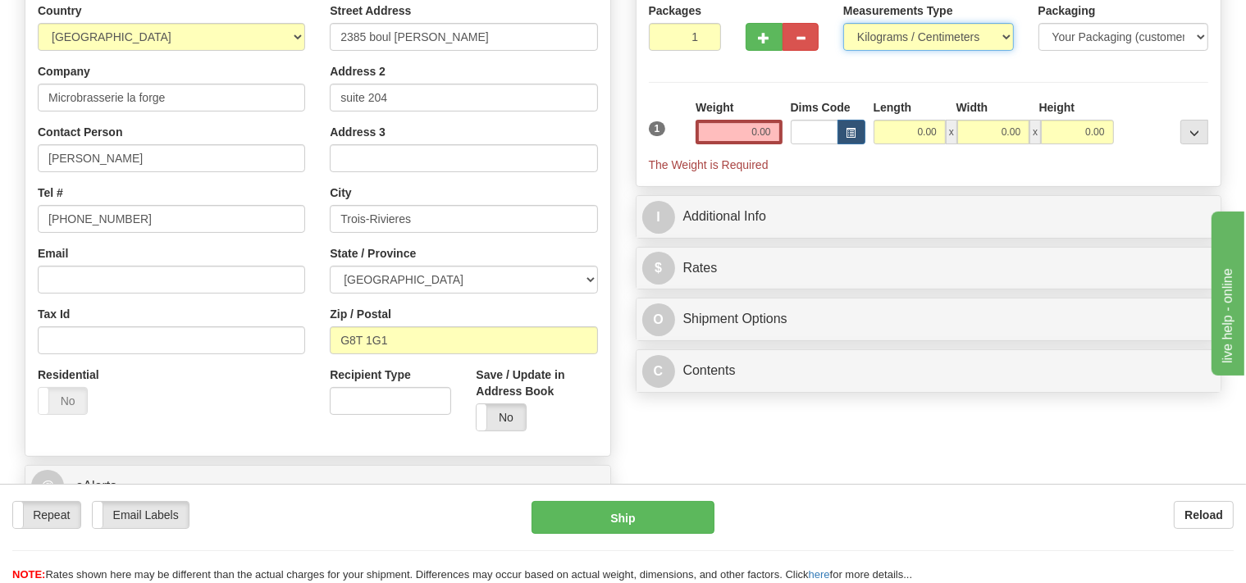
select select "0"
click option "Pounds / Inches" at bounding box center [0, 0] width 0 height 0
click at [725, 132] on input "0.00" at bounding box center [739, 132] width 86 height 25
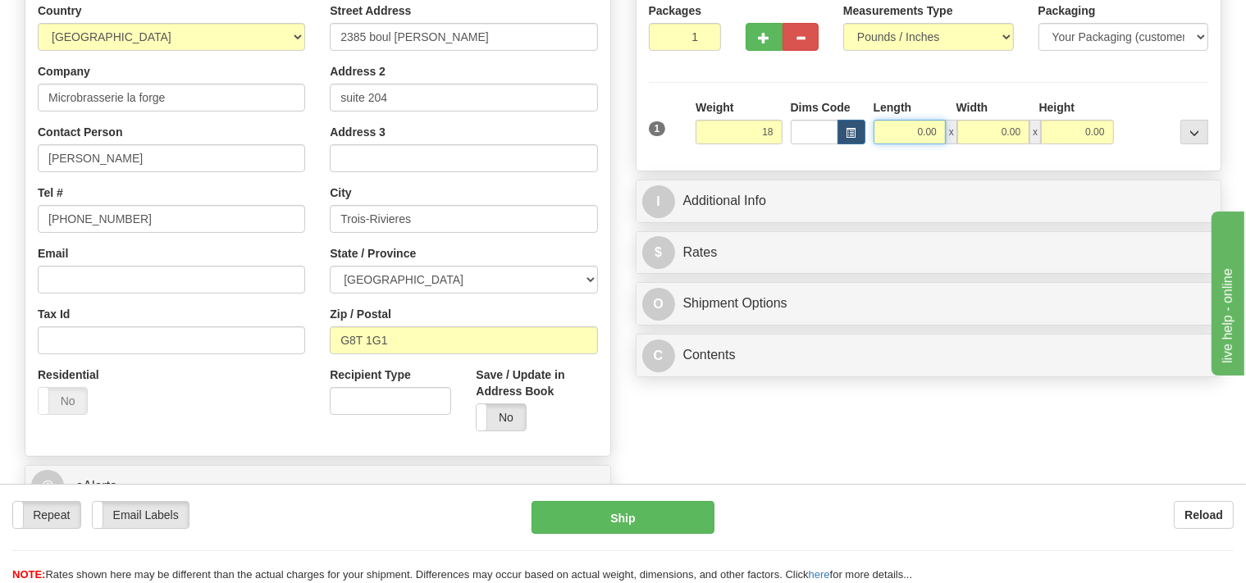
type input "18.00"
click at [899, 130] on input "0.00" at bounding box center [910, 132] width 72 height 25
type input "15.00"
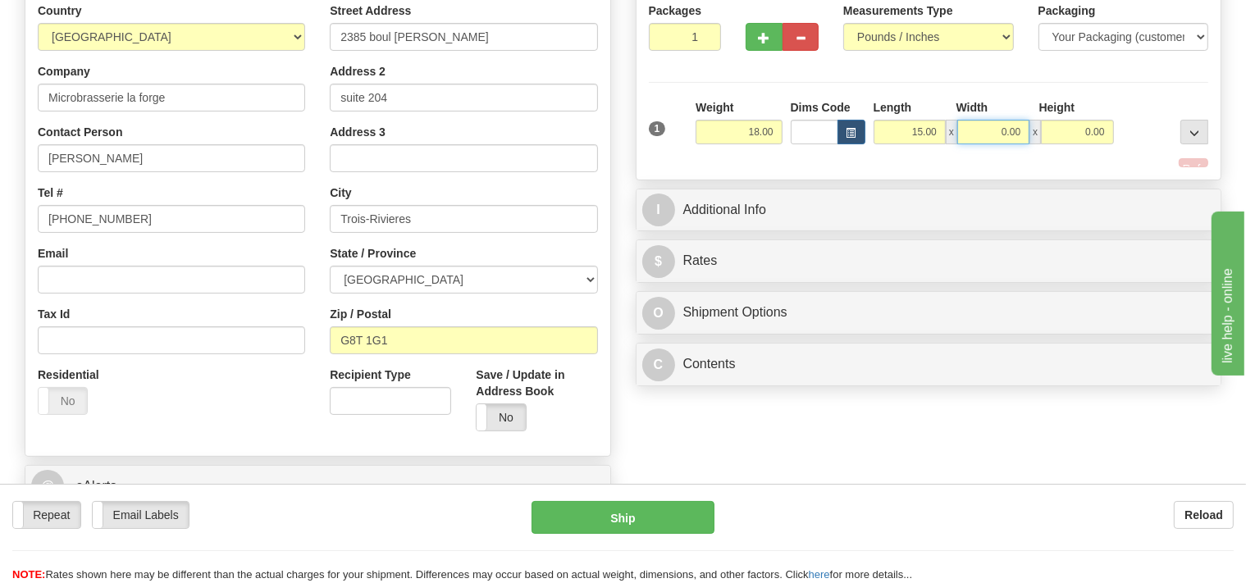
click at [971, 128] on input "0.00" at bounding box center [993, 132] width 72 height 25
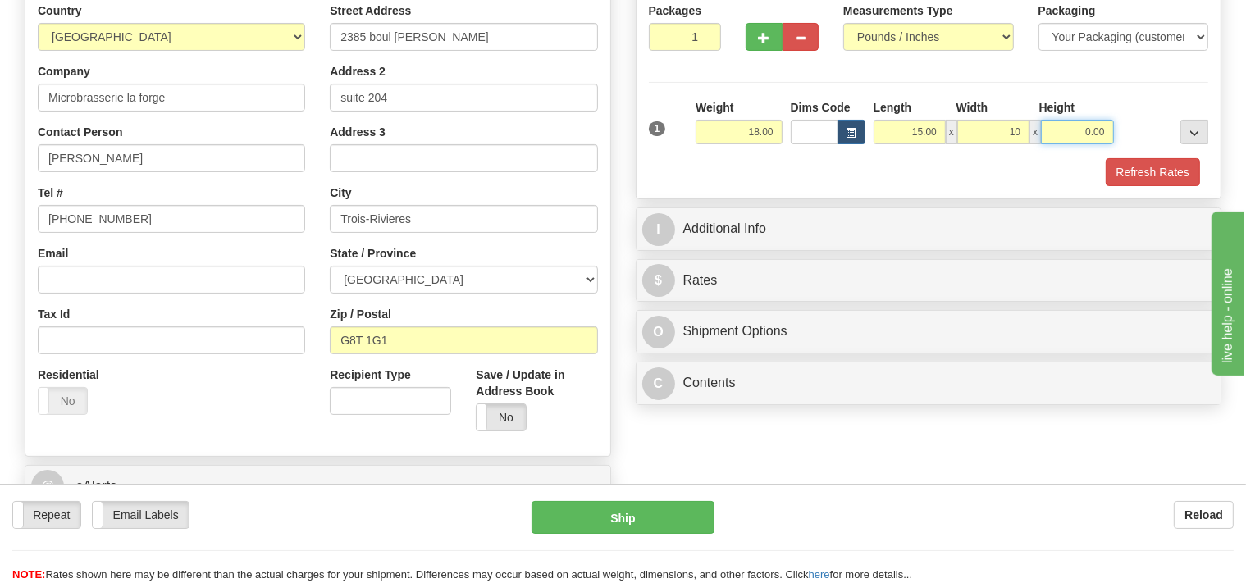
type input "10.00"
click at [1068, 136] on input "0.00" at bounding box center [1077, 132] width 72 height 25
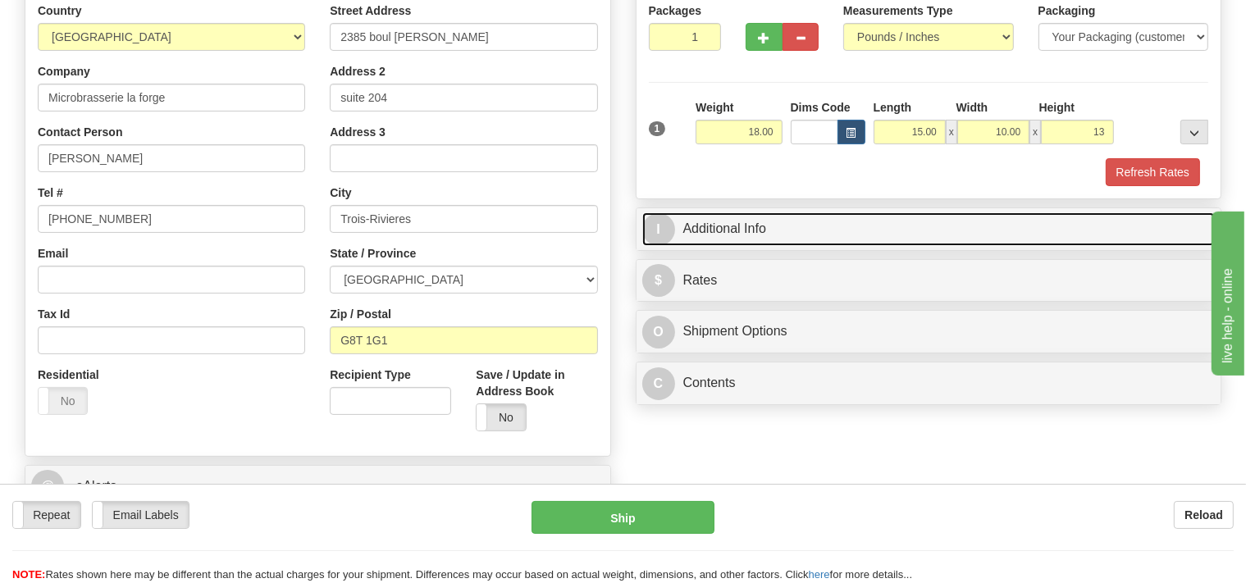
type input "13.00"
click at [815, 238] on link "I Additional Info" at bounding box center [928, 229] width 573 height 34
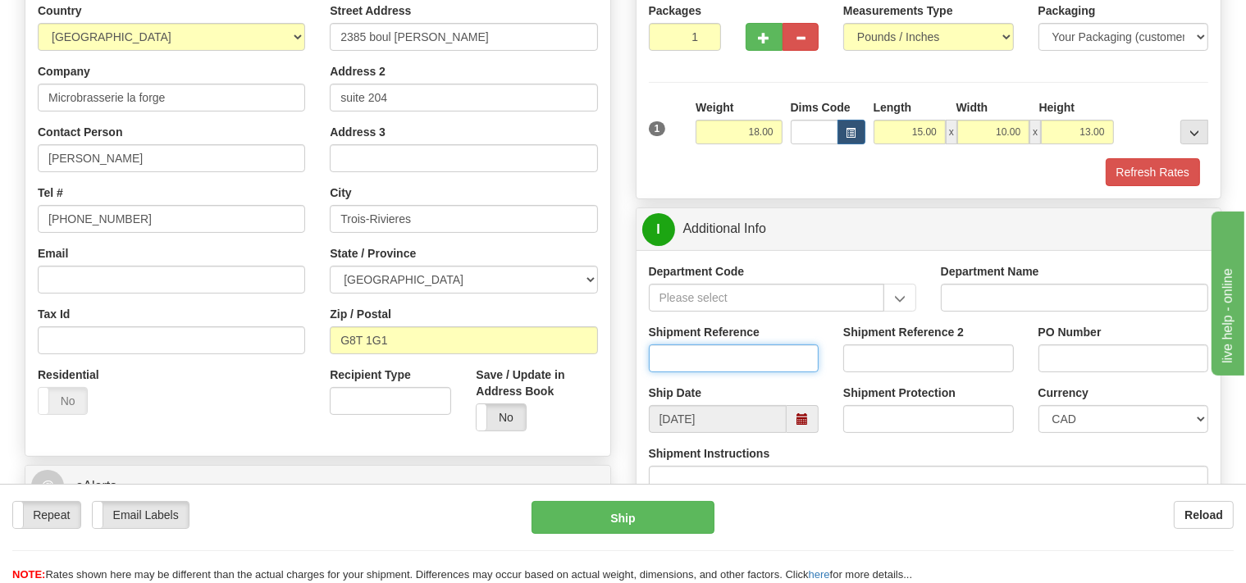
click at [746, 351] on input "Shipment Reference" at bounding box center [734, 359] width 171 height 28
type input "SO170-149869"
click at [1114, 165] on button "Refresh Rates" at bounding box center [1153, 172] width 94 height 28
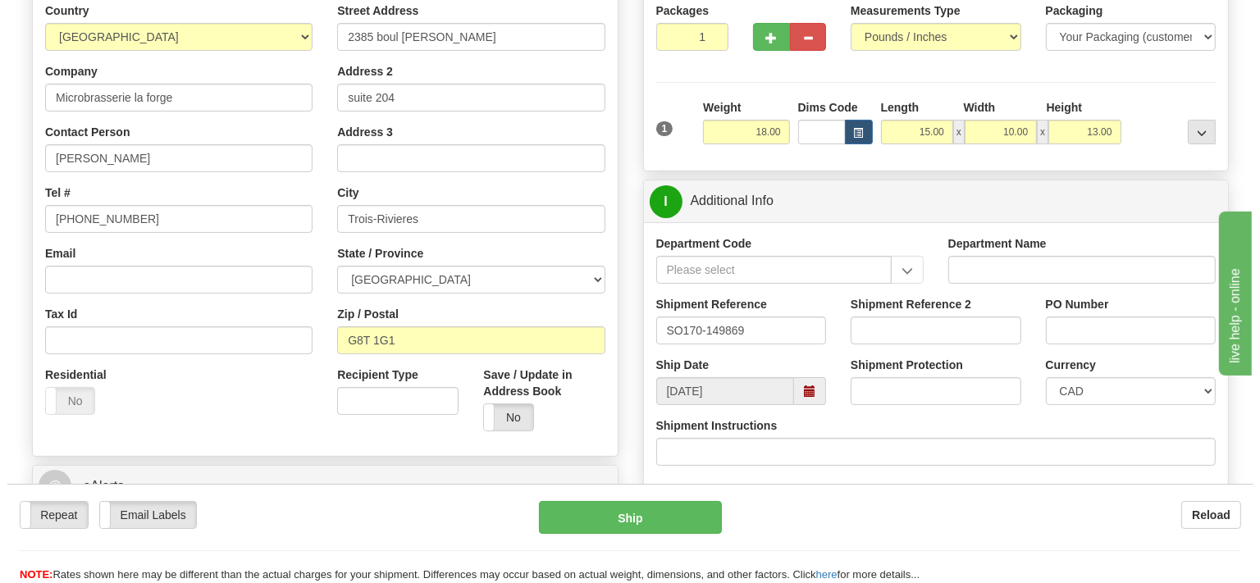
scroll to position [519, 0]
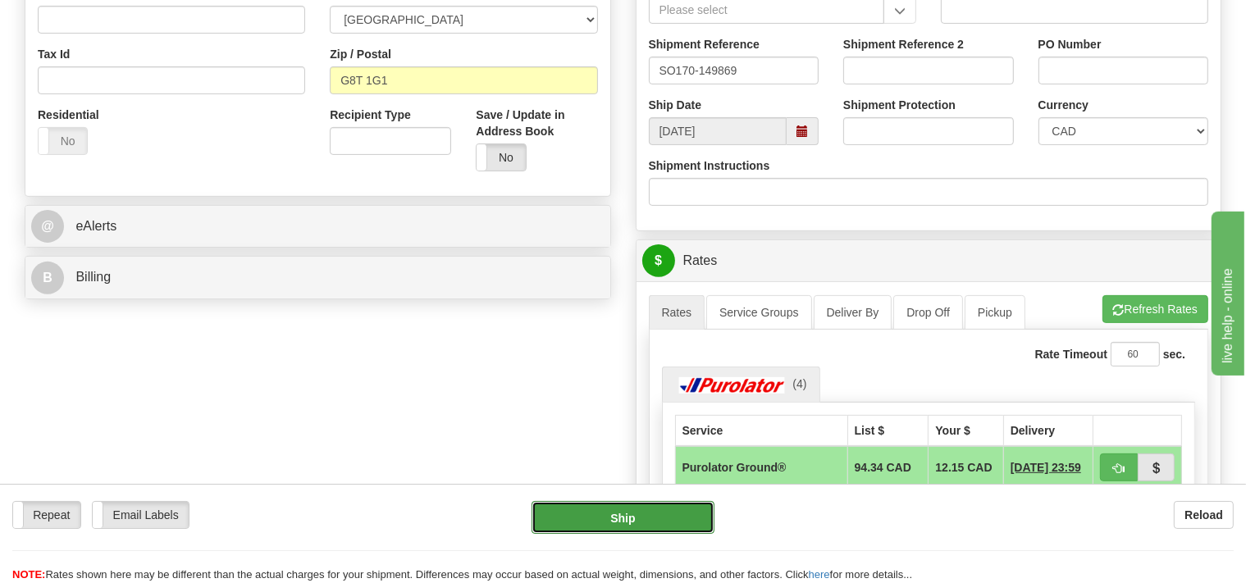
click at [635, 515] on button "Ship" at bounding box center [623, 517] width 183 height 33
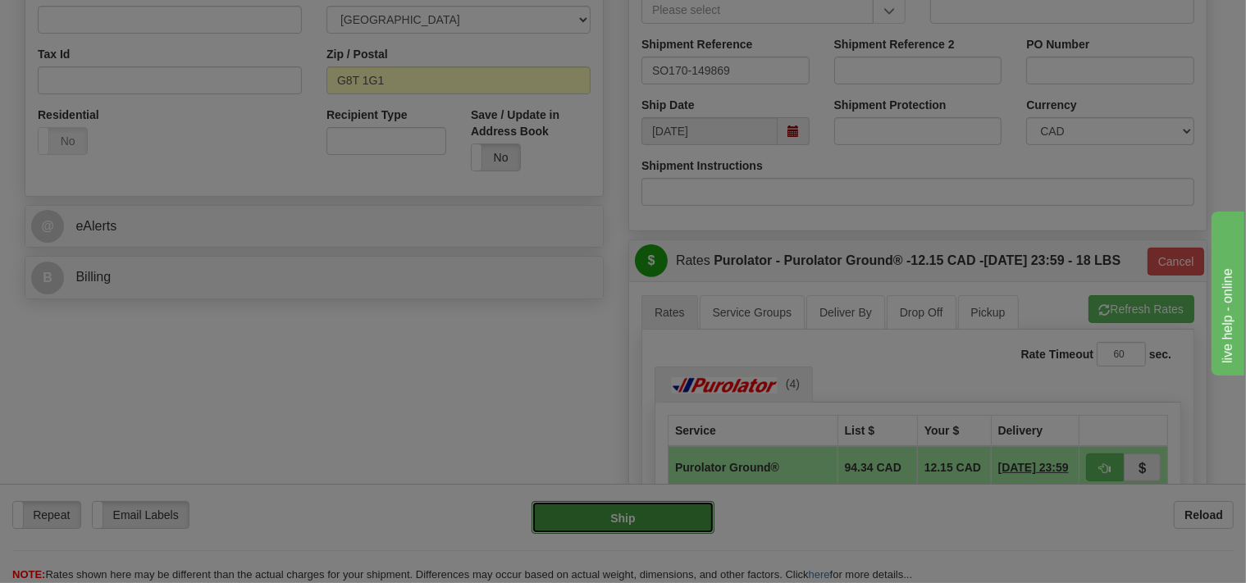
type input "260"
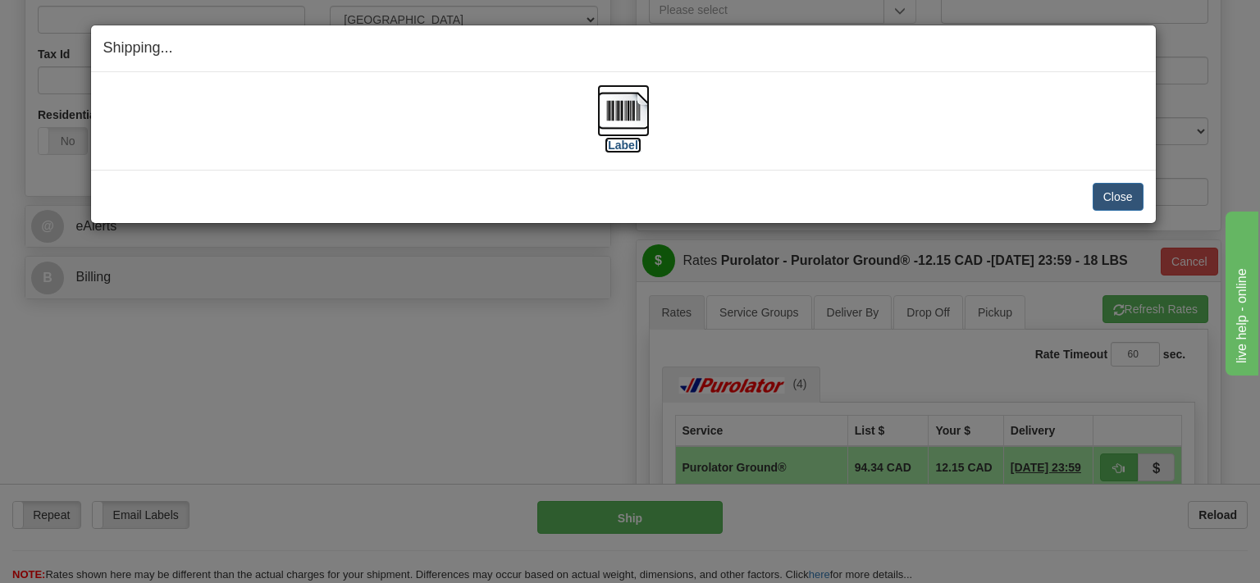
click at [624, 107] on img at bounding box center [623, 110] width 52 height 52
